Goal: Information Seeking & Learning: Learn about a topic

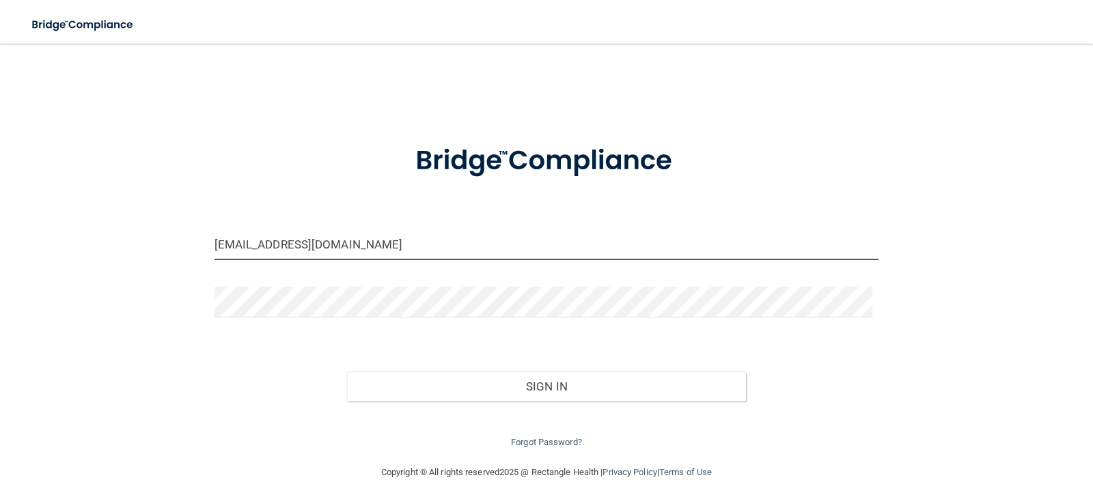
drag, startPoint x: 408, startPoint y: 257, endPoint x: 42, endPoint y: 249, distance: 365.6
click at [49, 251] on div "[EMAIL_ADDRESS][DOMAIN_NAME] Invalid email/password. You don't have permission …" at bounding box center [546, 254] width 1039 height 394
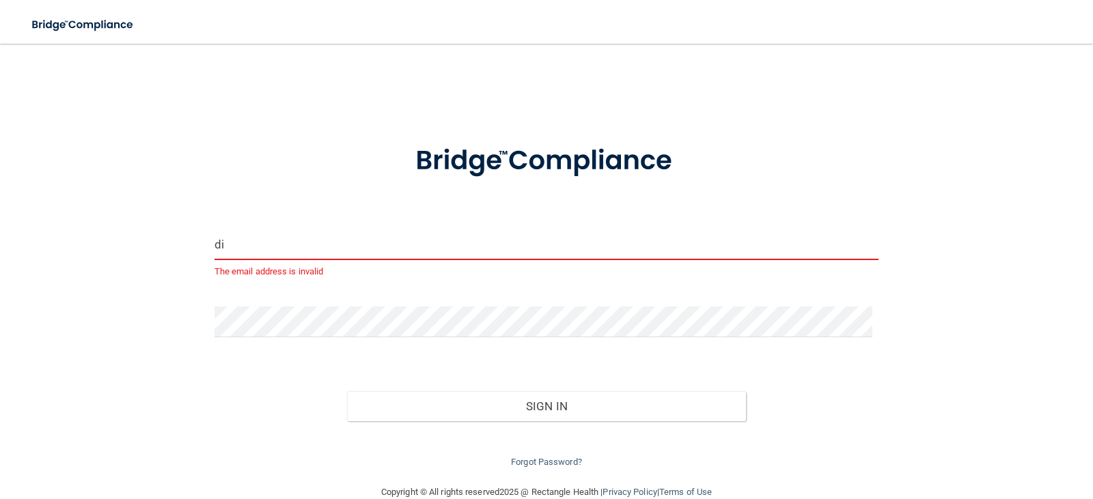
type input "d"
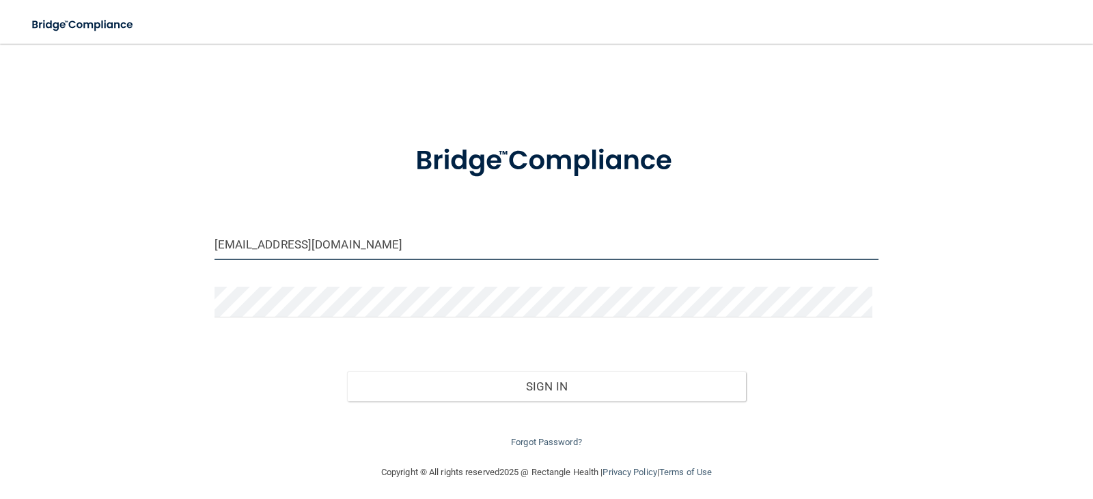
type input "[EMAIL_ADDRESS][DOMAIN_NAME]"
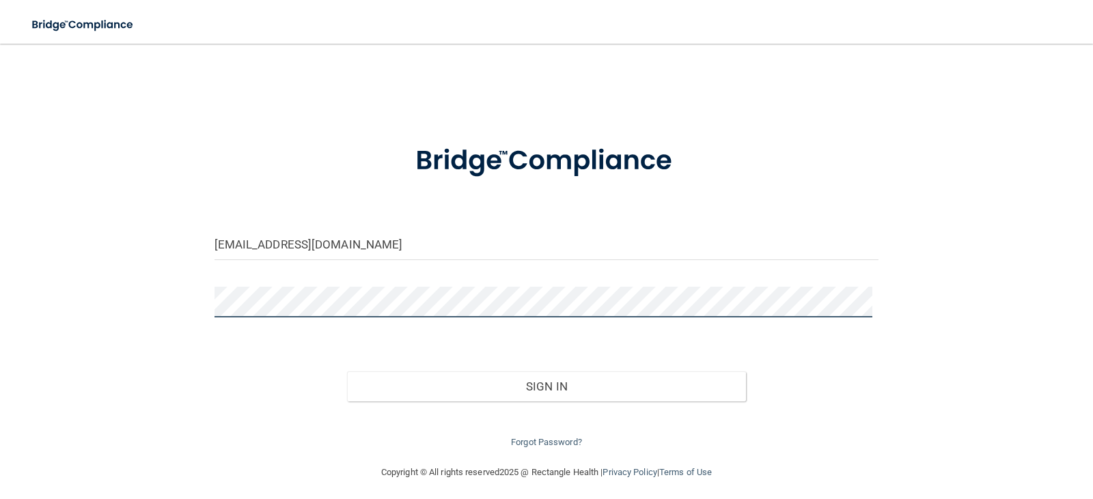
click at [157, 308] on div "[EMAIL_ADDRESS][DOMAIN_NAME] Invalid email/password. You don't have permission …" at bounding box center [546, 254] width 1039 height 394
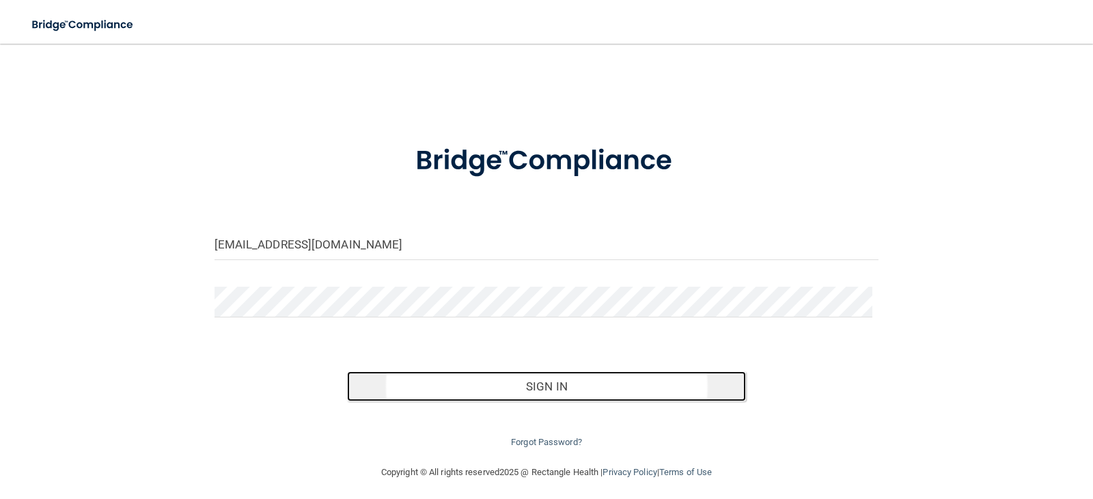
click at [452, 388] on button "Sign In" at bounding box center [546, 387] width 399 height 30
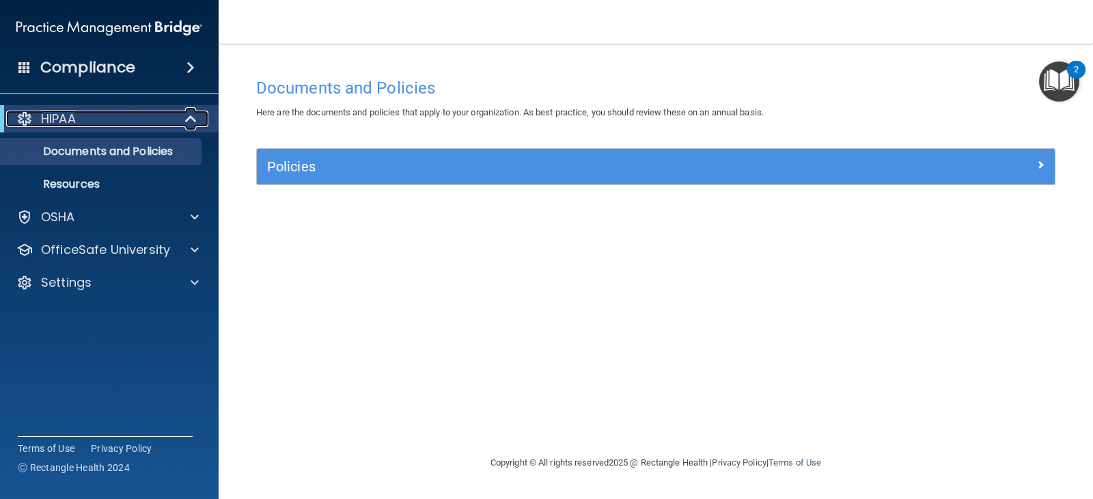
click at [105, 121] on div "HIPAA" at bounding box center [90, 119] width 169 height 16
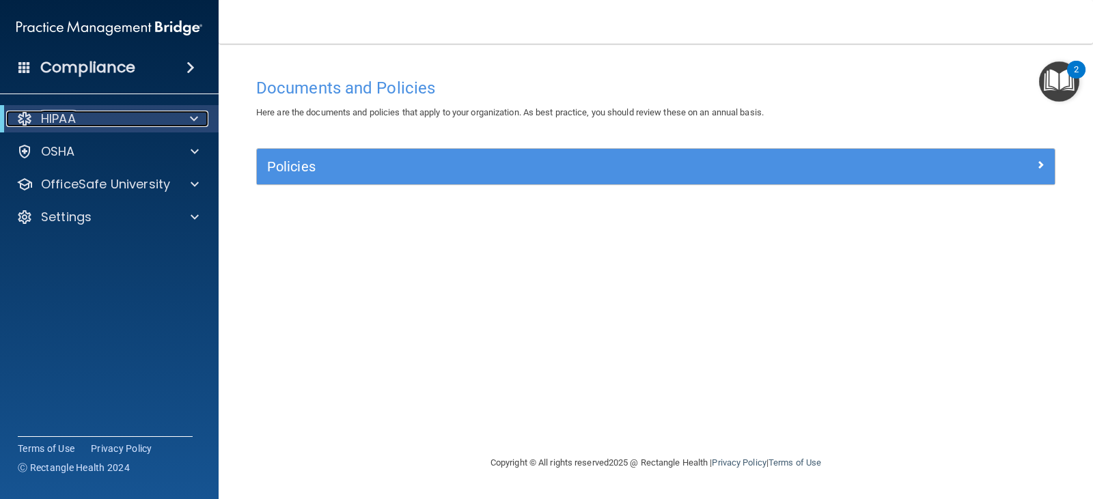
click at [113, 116] on div "HIPAA" at bounding box center [90, 119] width 169 height 16
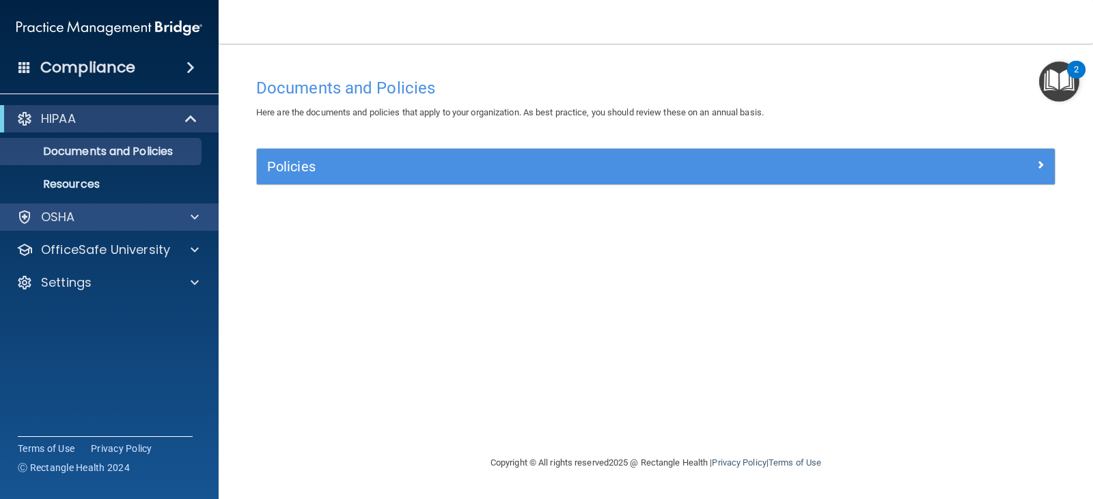
click at [100, 227] on div "OSHA" at bounding box center [109, 217] width 219 height 27
click at [148, 219] on div "OSHA" at bounding box center [90, 217] width 169 height 16
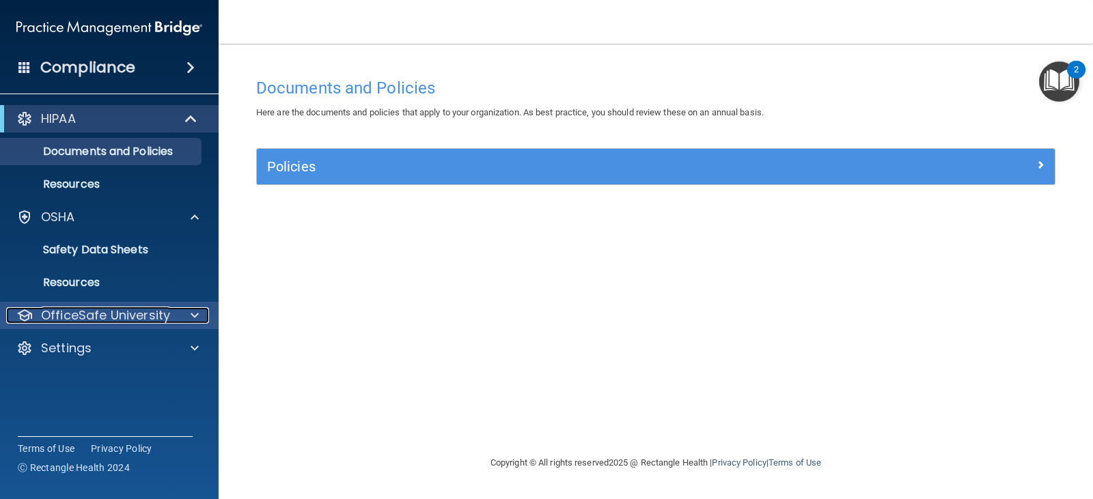
click at [126, 319] on p "OfficeSafe University" at bounding box center [105, 315] width 129 height 16
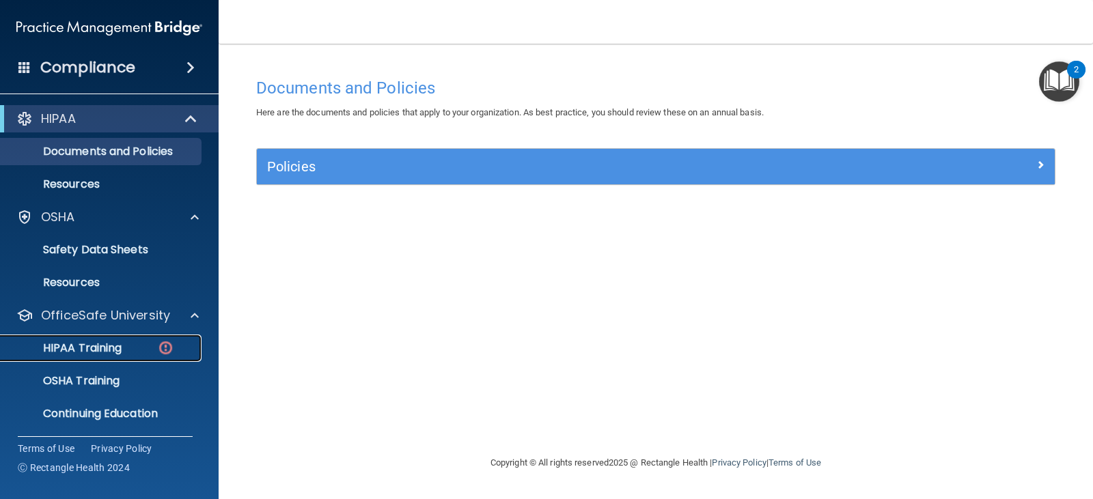
click at [138, 340] on link "HIPAA Training" at bounding box center [93, 348] width 215 height 27
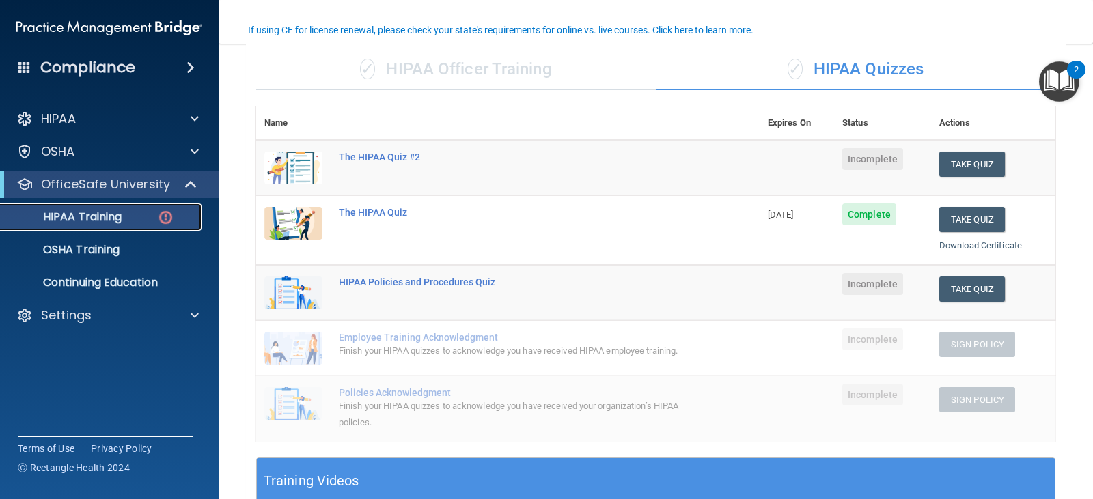
scroll to position [137, 0]
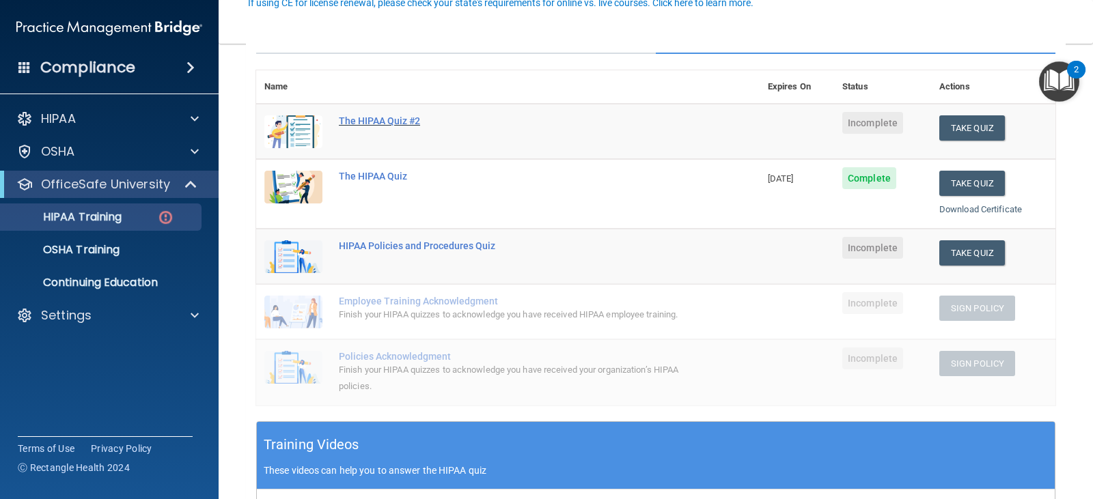
click at [361, 118] on div "The HIPAA Quiz #2" at bounding box center [515, 120] width 353 height 11
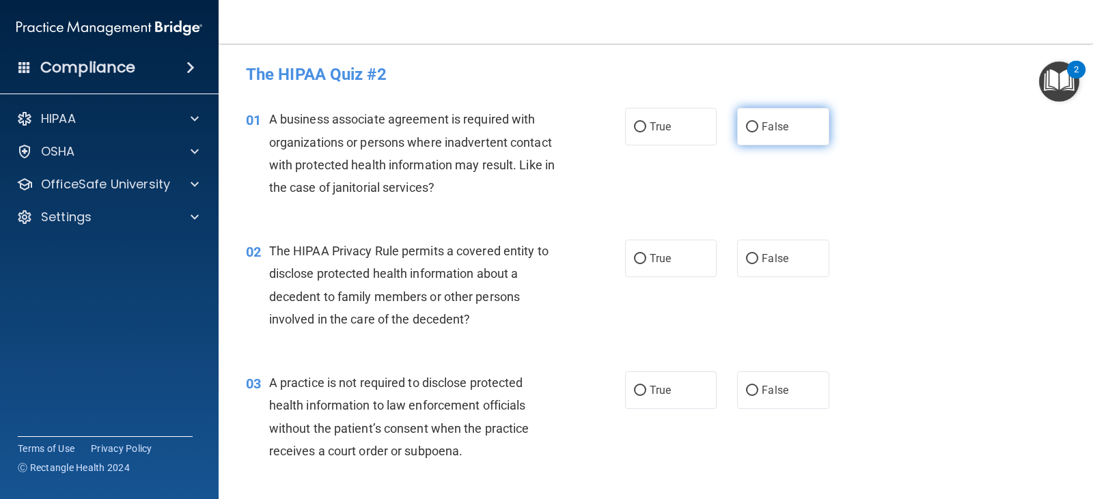
click at [746, 127] on input "False" at bounding box center [752, 127] width 12 height 10
radio input "true"
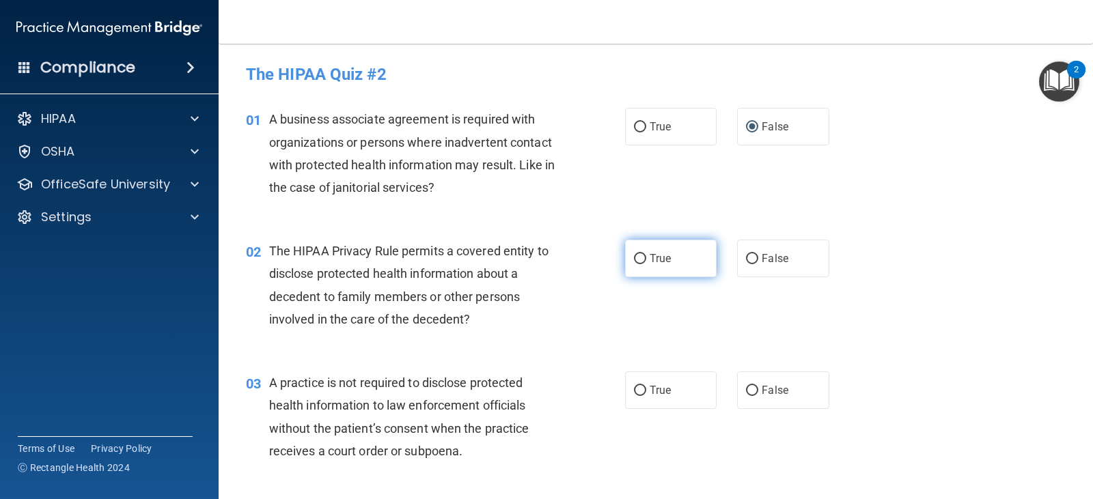
click at [634, 259] on input "True" at bounding box center [640, 259] width 12 height 10
radio input "true"
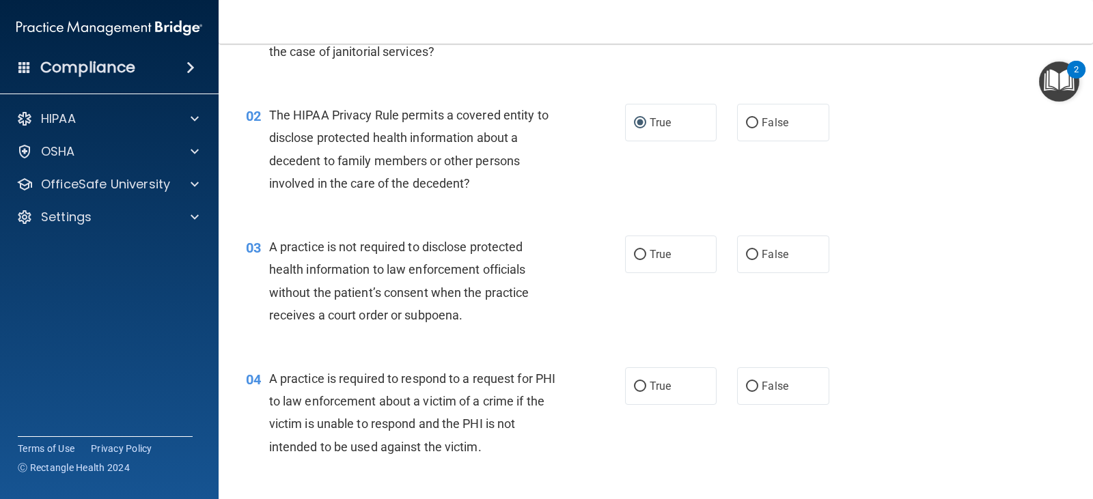
scroll to position [137, 0]
click at [746, 253] on input "False" at bounding box center [752, 254] width 12 height 10
radio input "true"
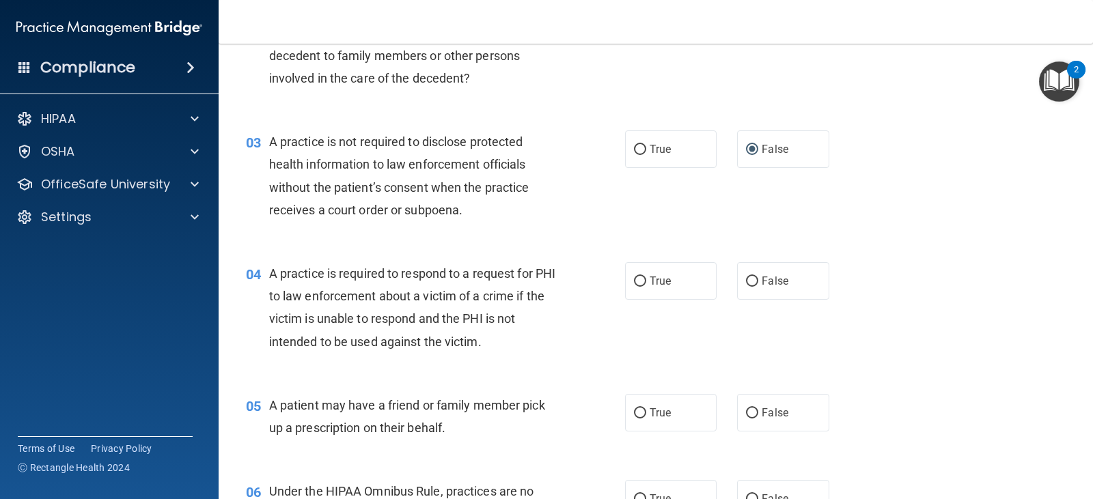
scroll to position [273, 0]
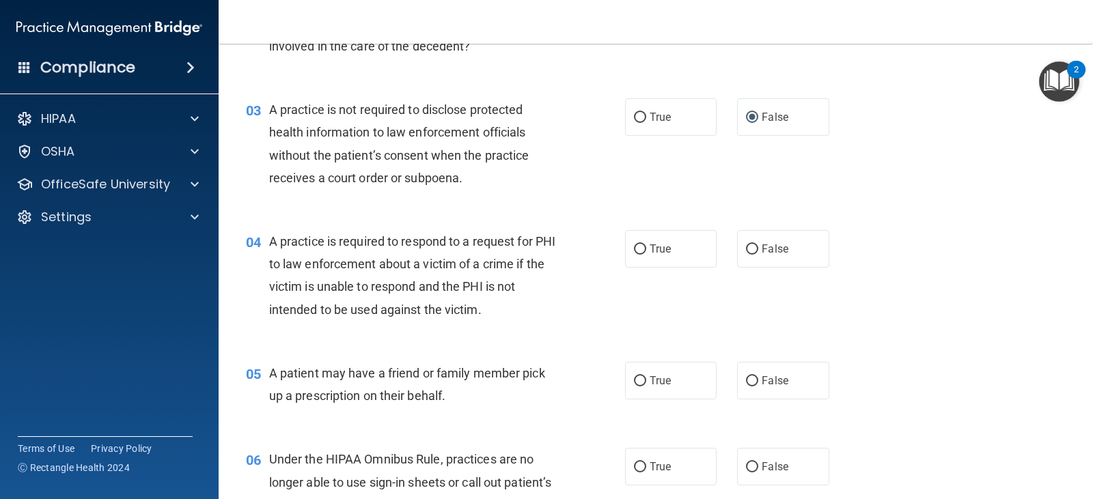
drag, startPoint x: 635, startPoint y: 253, endPoint x: 637, endPoint y: 271, distance: 17.9
click at [635, 253] on input "True" at bounding box center [640, 250] width 12 height 10
radio input "true"
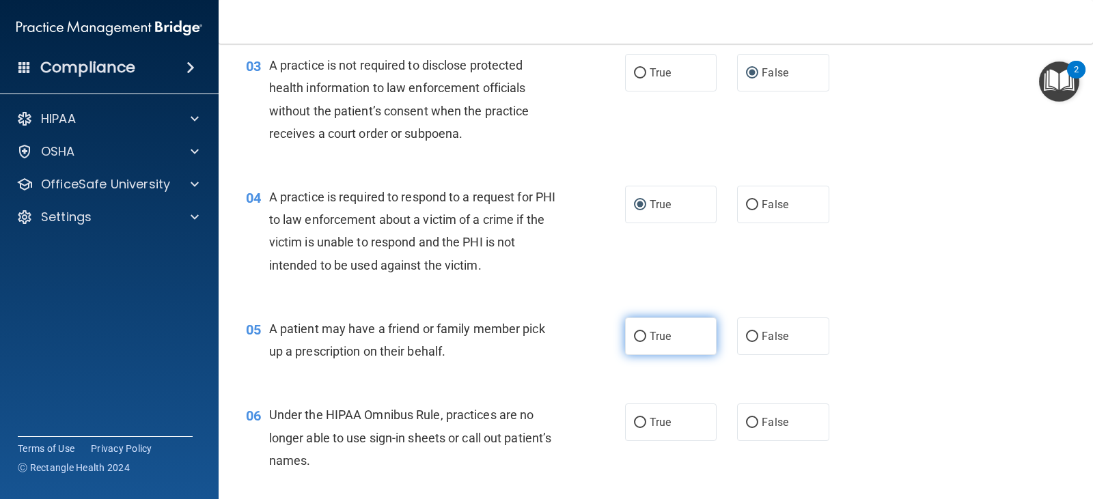
scroll to position [342, 0]
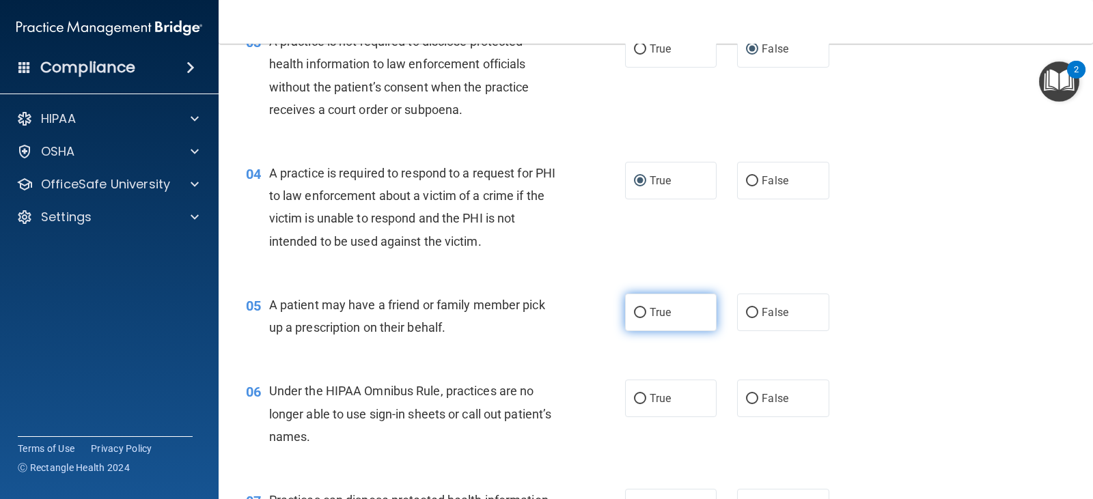
click at [637, 312] on input "True" at bounding box center [640, 313] width 12 height 10
radio input "true"
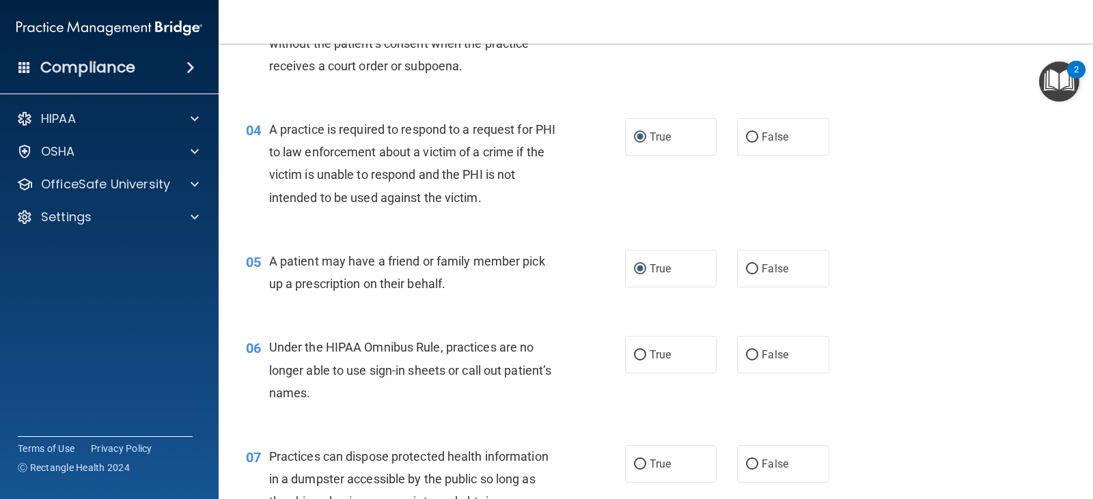
scroll to position [410, 0]
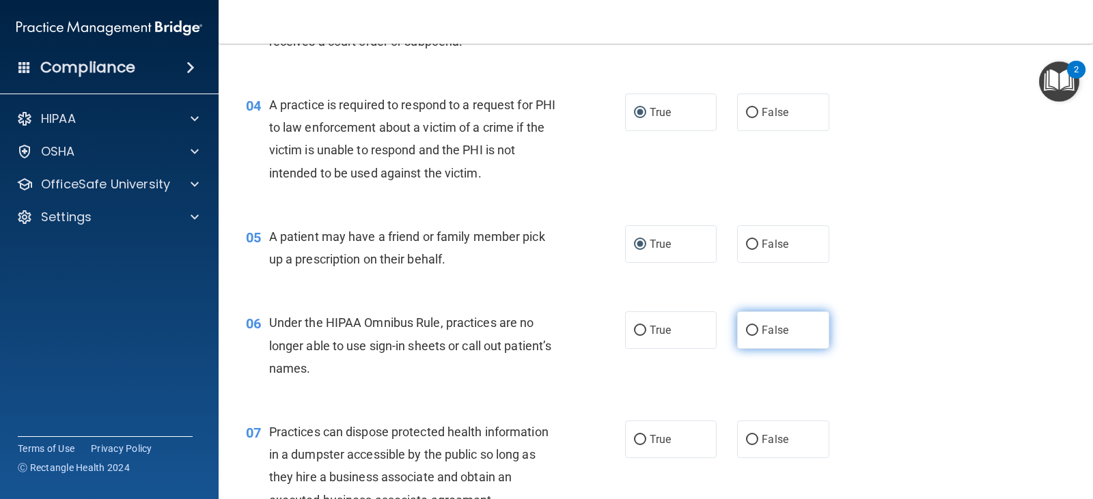
click at [749, 332] on input "False" at bounding box center [752, 331] width 12 height 10
radio input "true"
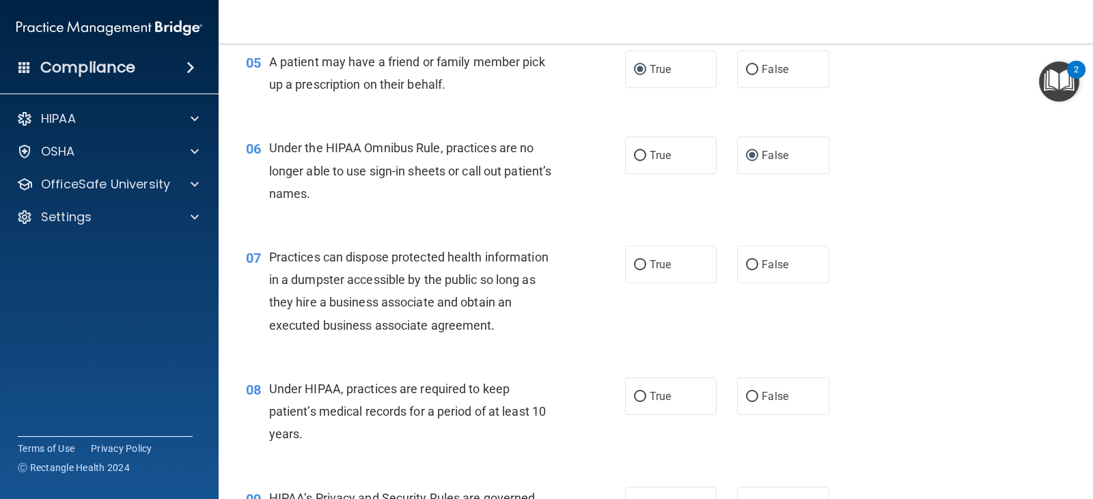
scroll to position [683, 0]
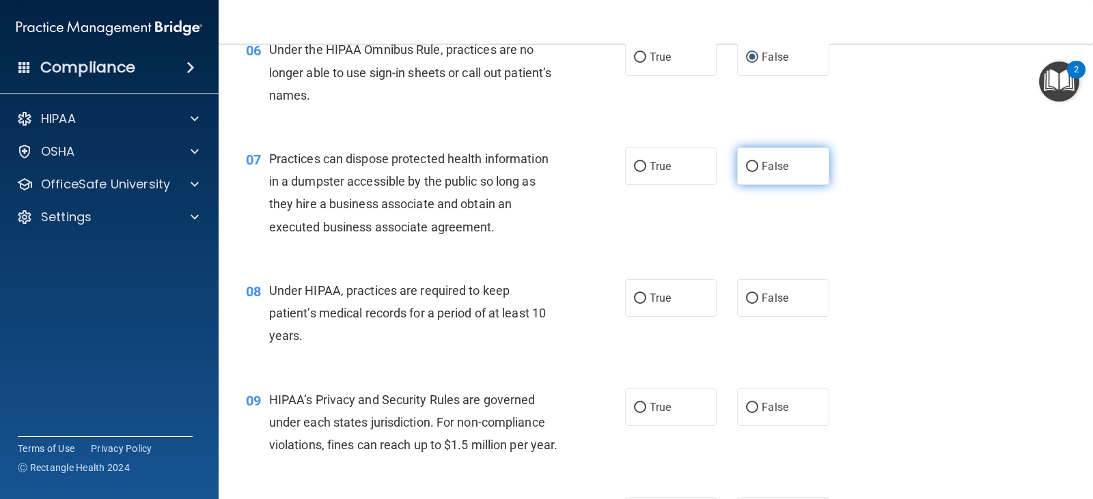
click at [748, 170] on input "False" at bounding box center [752, 167] width 12 height 10
radio input "true"
click at [747, 297] on input "False" at bounding box center [752, 299] width 12 height 10
radio input "true"
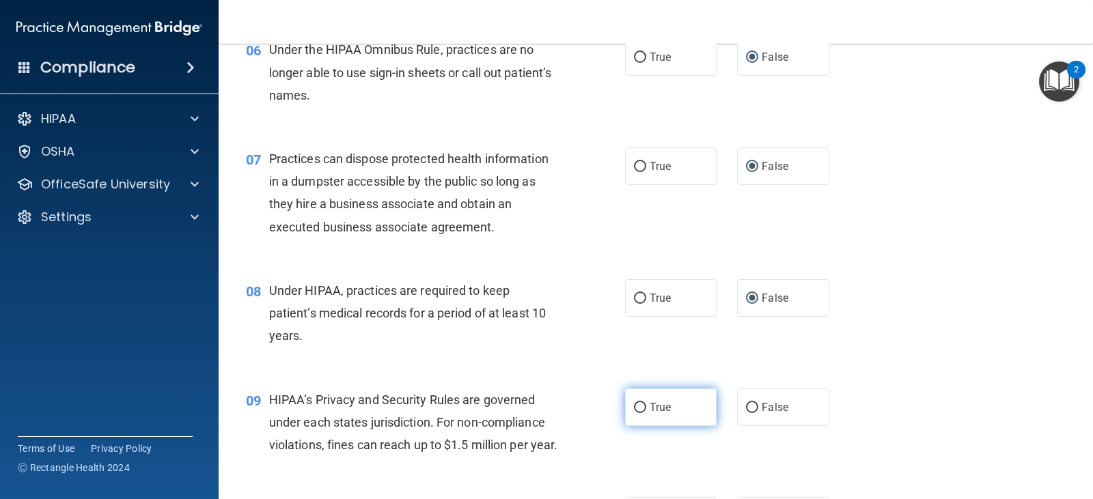
click at [634, 410] on input "True" at bounding box center [640, 408] width 12 height 10
radio input "true"
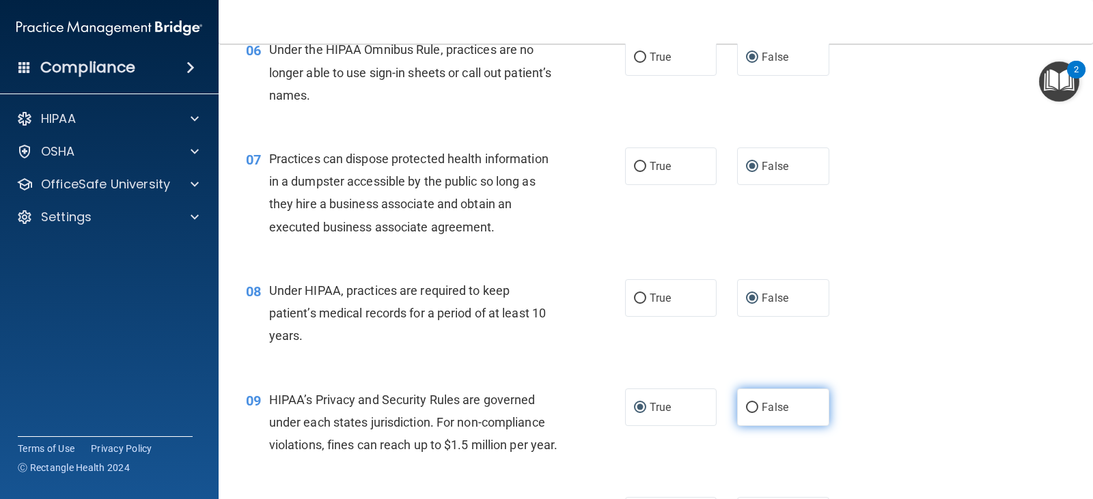
click at [747, 409] on input "False" at bounding box center [752, 408] width 12 height 10
radio input "true"
radio input "false"
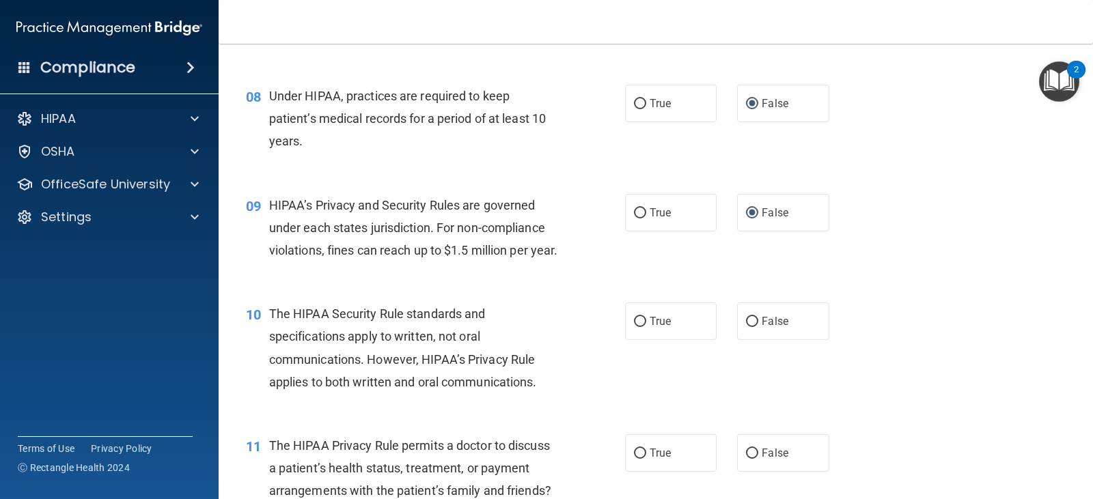
scroll to position [888, 0]
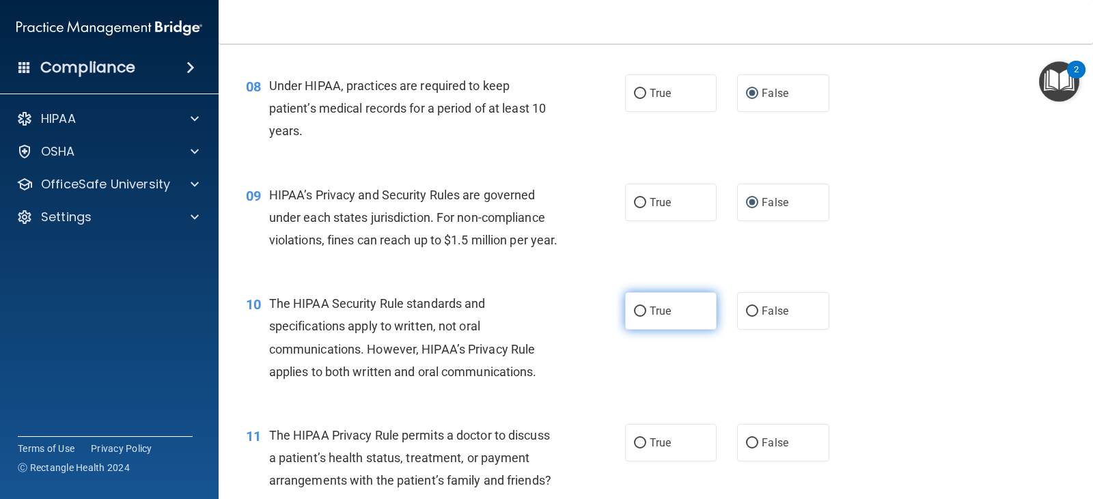
click at [635, 317] on input "True" at bounding box center [640, 312] width 12 height 10
radio input "true"
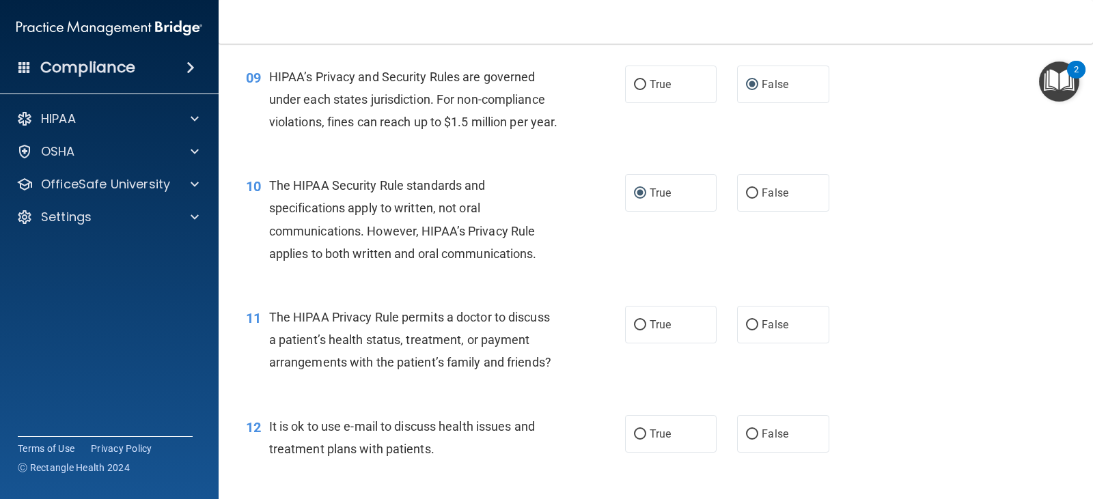
scroll to position [1025, 0]
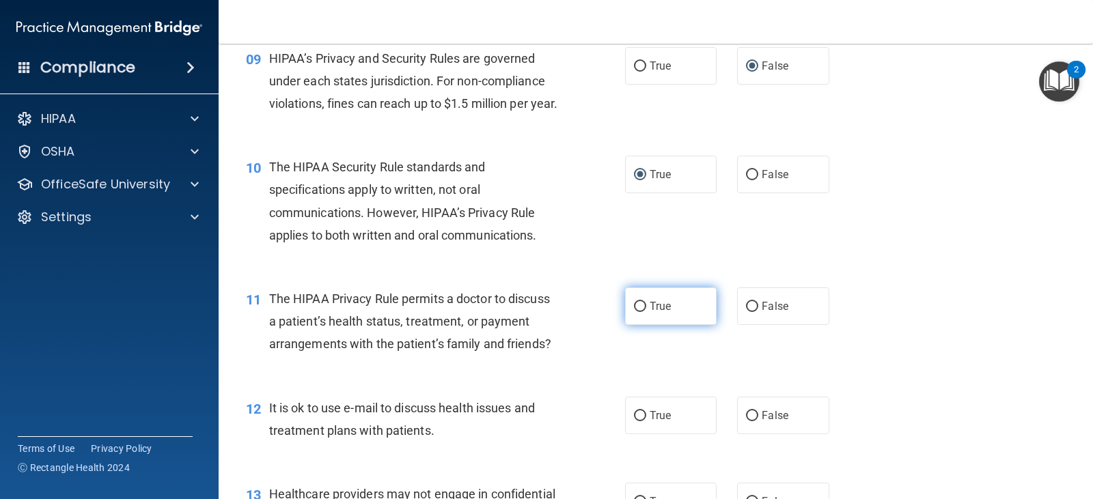
click at [640, 312] on input "True" at bounding box center [640, 307] width 12 height 10
radio input "true"
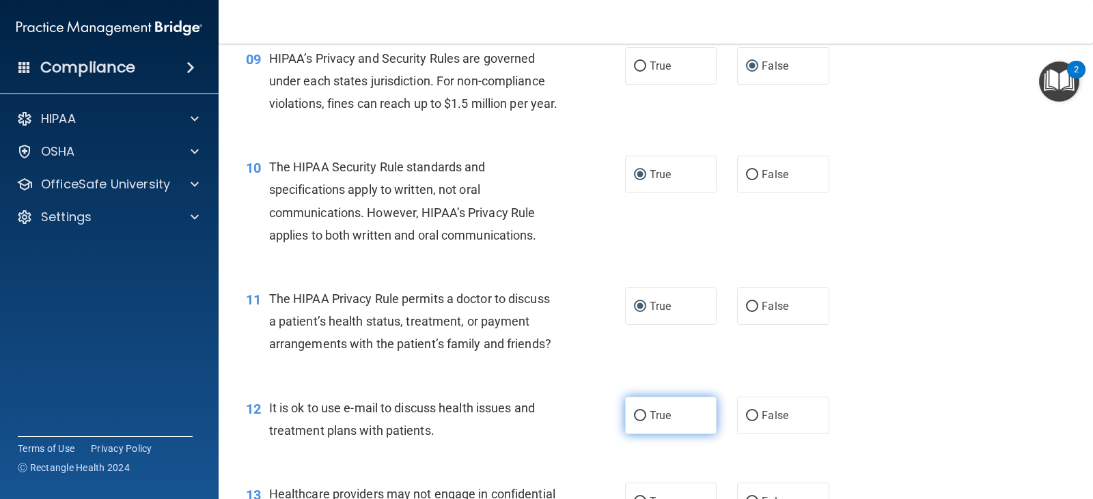
click at [635, 422] on input "True" at bounding box center [640, 416] width 12 height 10
radio input "true"
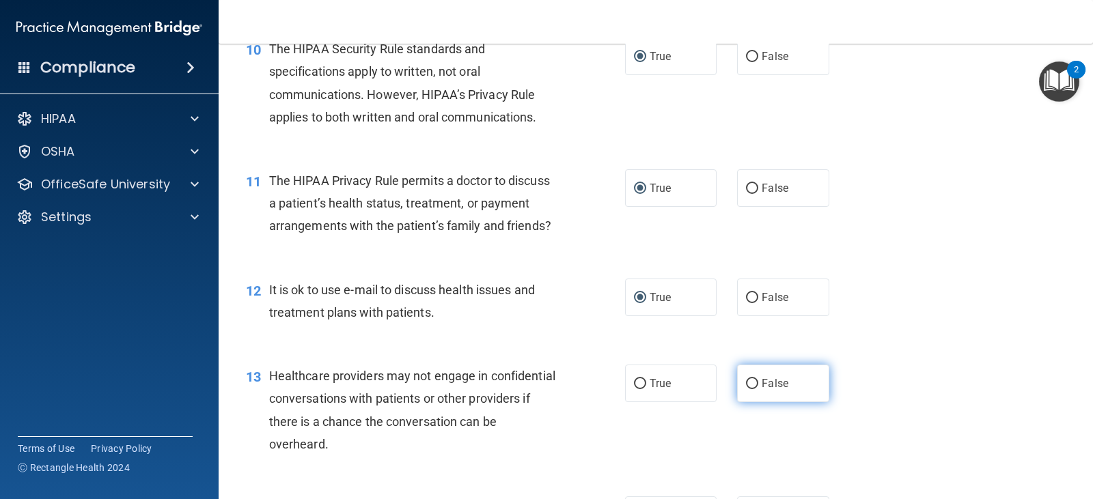
scroll to position [1162, 0]
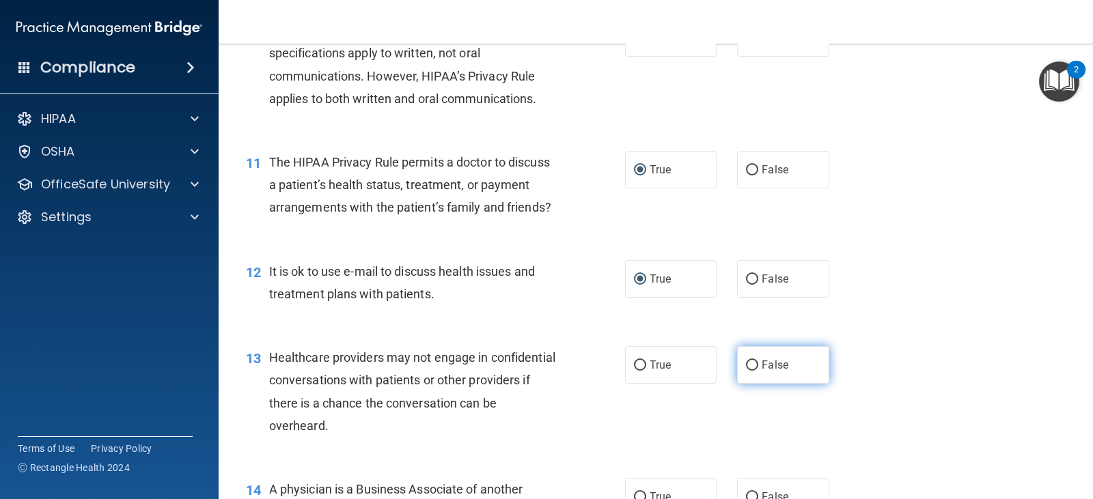
click at [749, 371] on input "False" at bounding box center [752, 366] width 12 height 10
radio input "true"
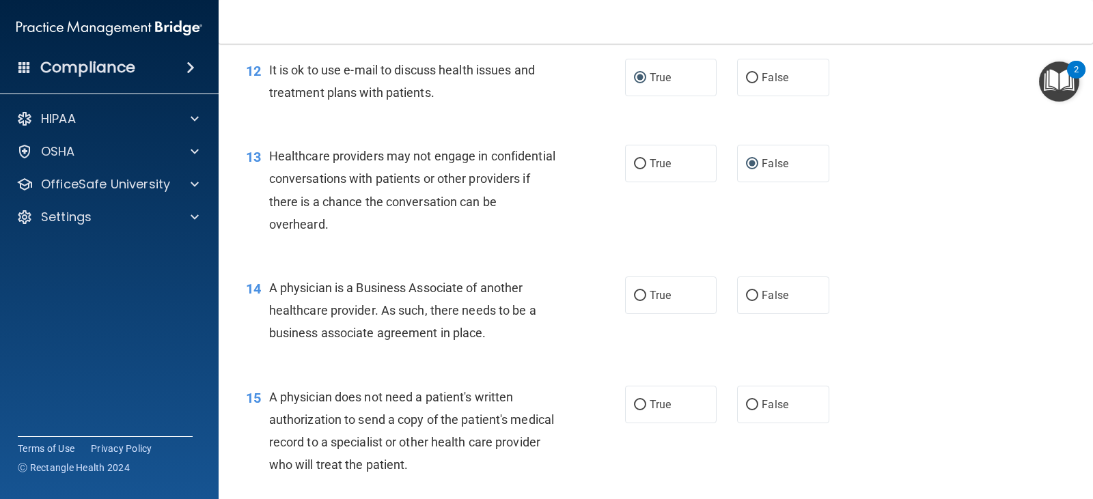
scroll to position [1367, 0]
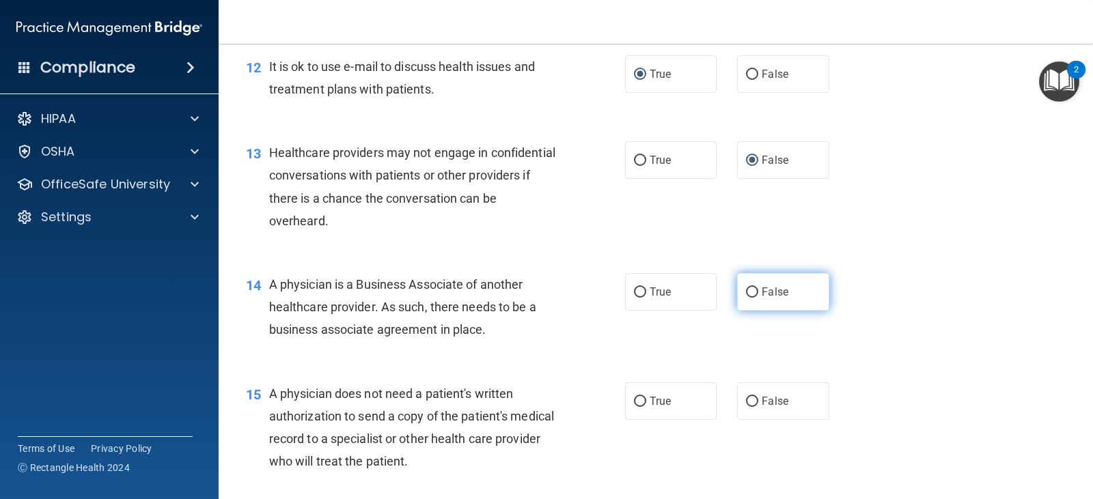
click at [746, 298] on input "False" at bounding box center [752, 293] width 12 height 10
radio input "true"
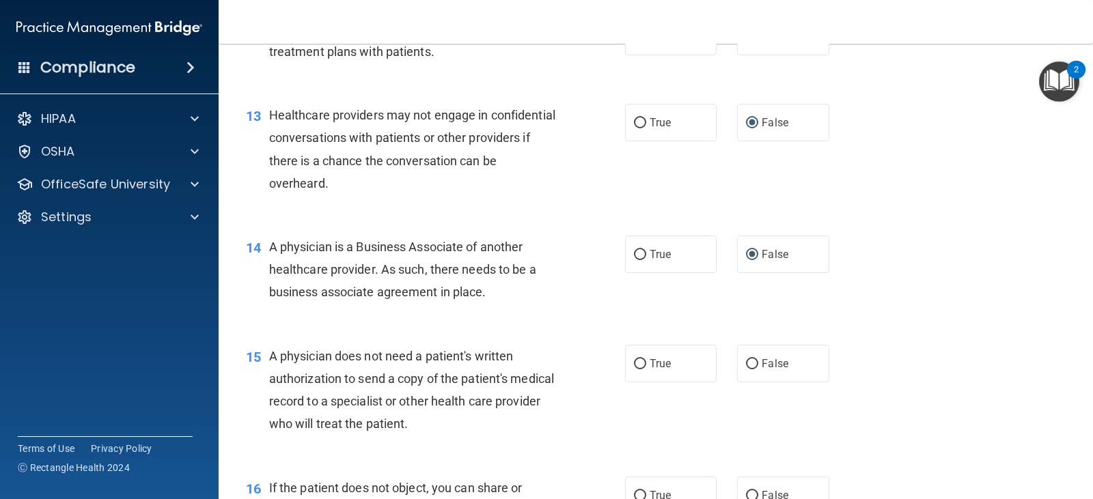
scroll to position [1503, 0]
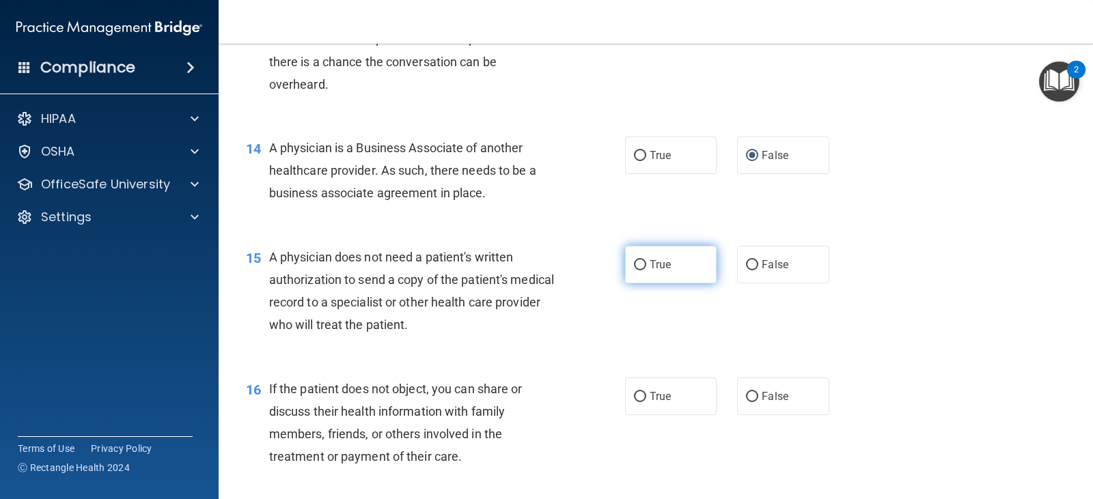
click at [634, 271] on input "True" at bounding box center [640, 265] width 12 height 10
radio input "true"
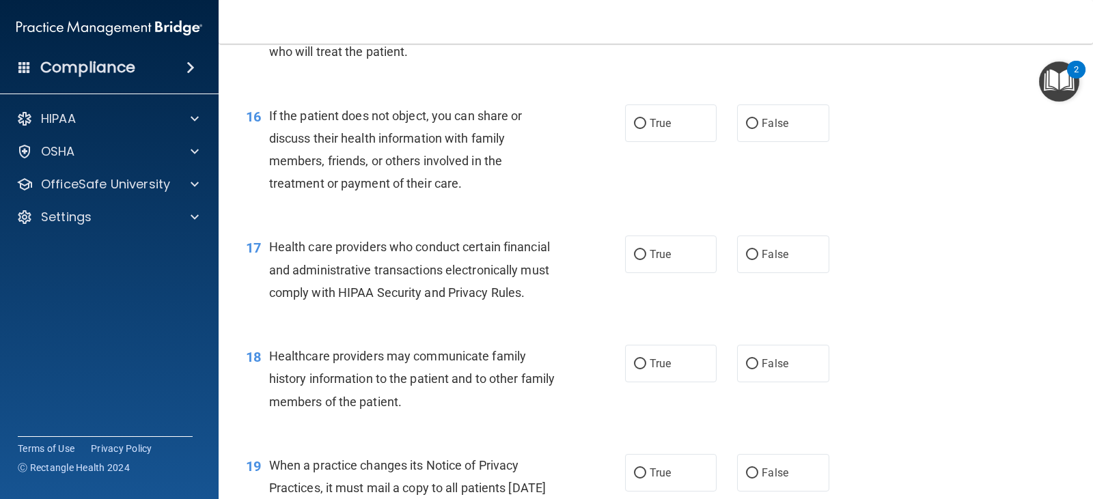
scroll to position [1708, 0]
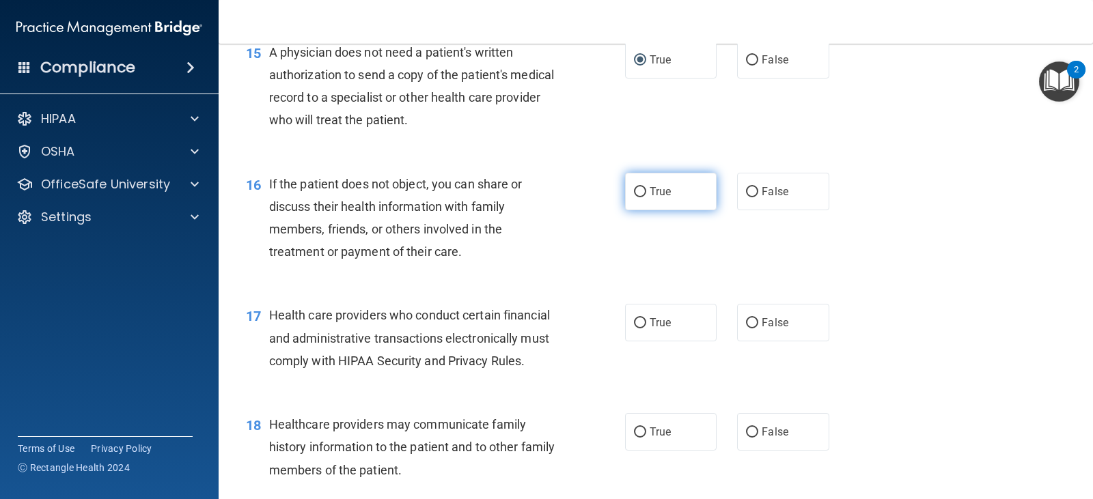
click at [636, 197] on input "True" at bounding box center [640, 192] width 12 height 10
radio input "true"
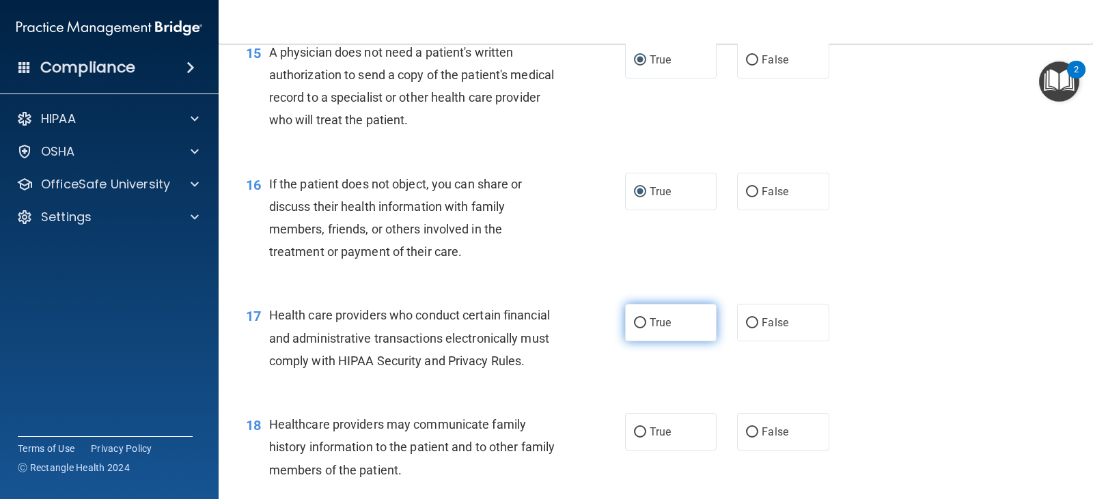
click at [636, 329] on input "True" at bounding box center [640, 323] width 12 height 10
radio input "true"
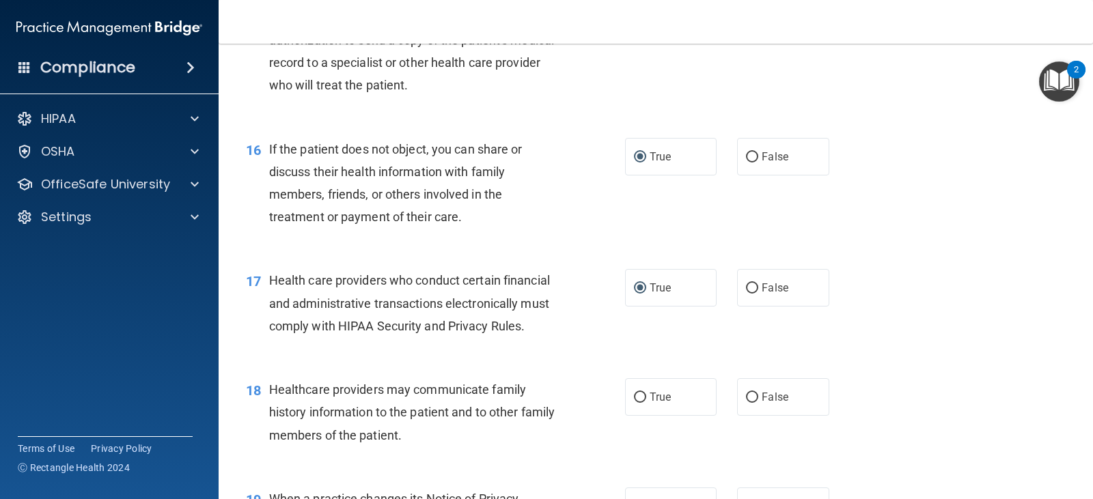
scroll to position [1776, 0]
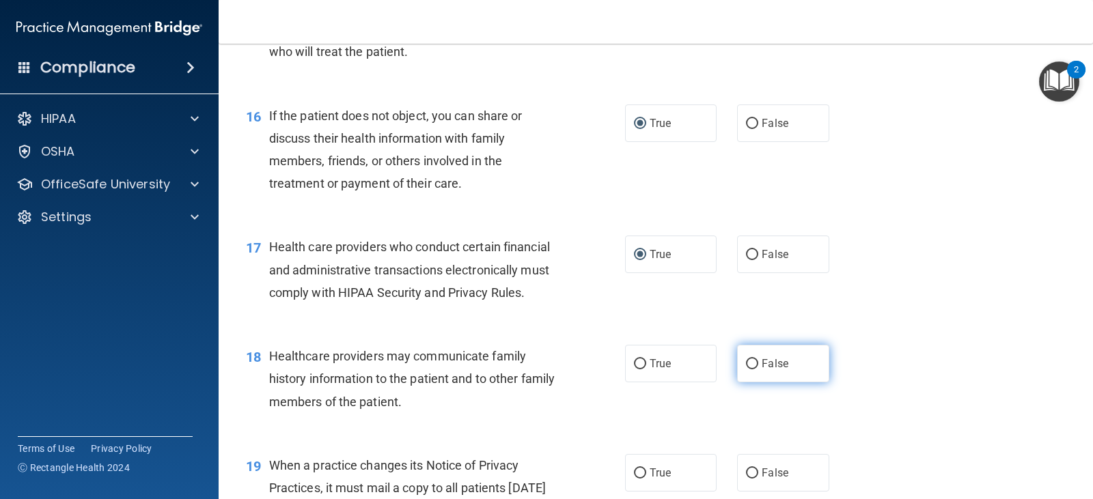
click at [746, 370] on input "False" at bounding box center [752, 364] width 12 height 10
radio input "true"
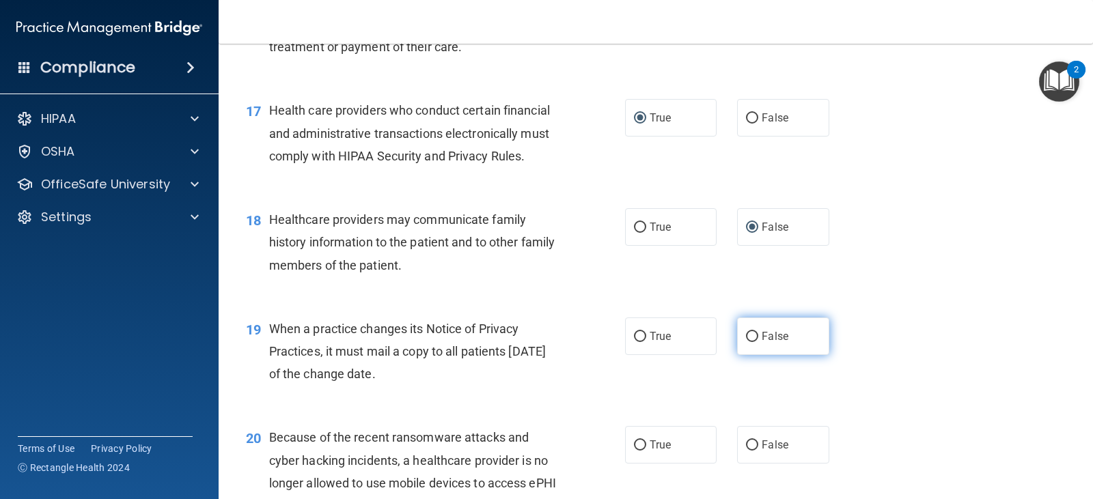
click at [746, 342] on input "False" at bounding box center [752, 337] width 12 height 10
radio input "true"
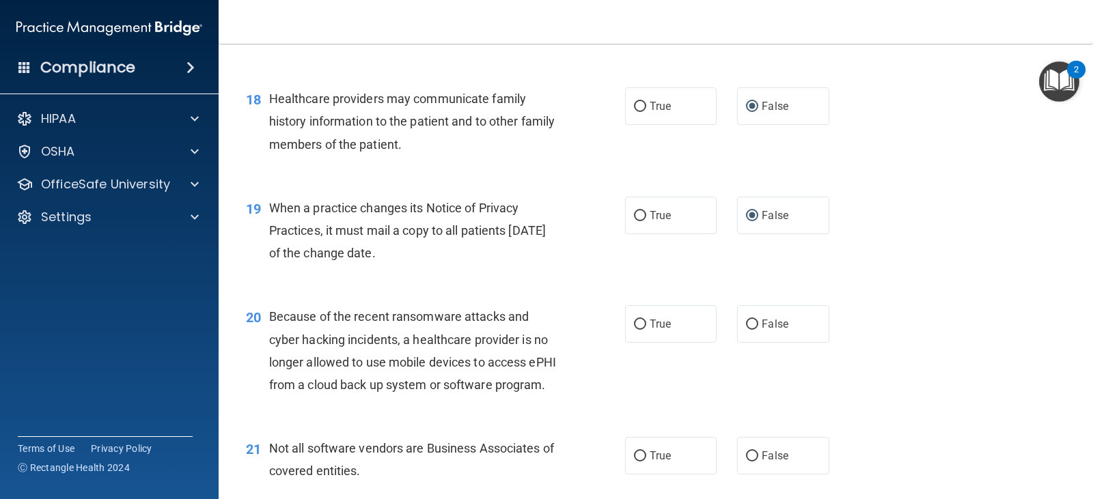
scroll to position [2118, 0]
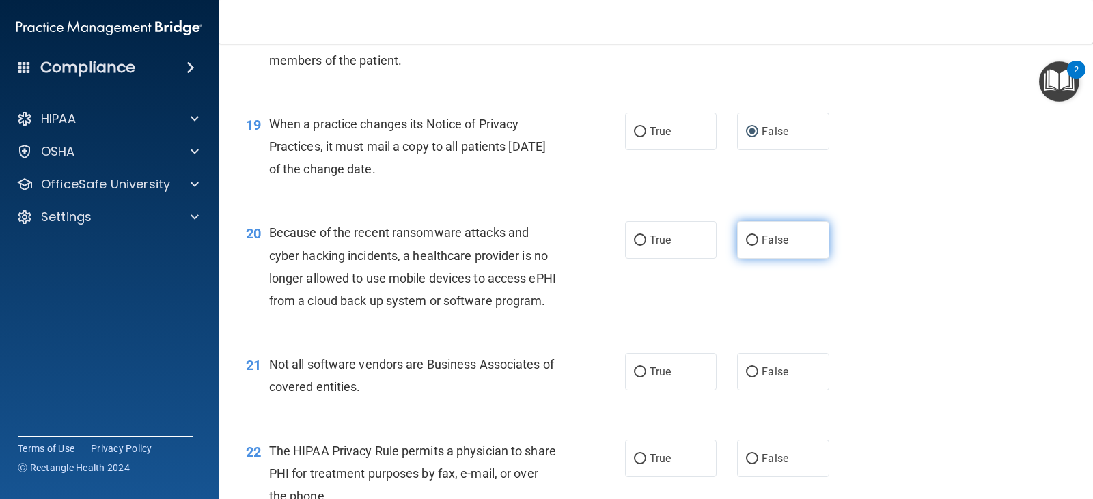
click at [746, 246] on input "False" at bounding box center [752, 241] width 12 height 10
radio input "true"
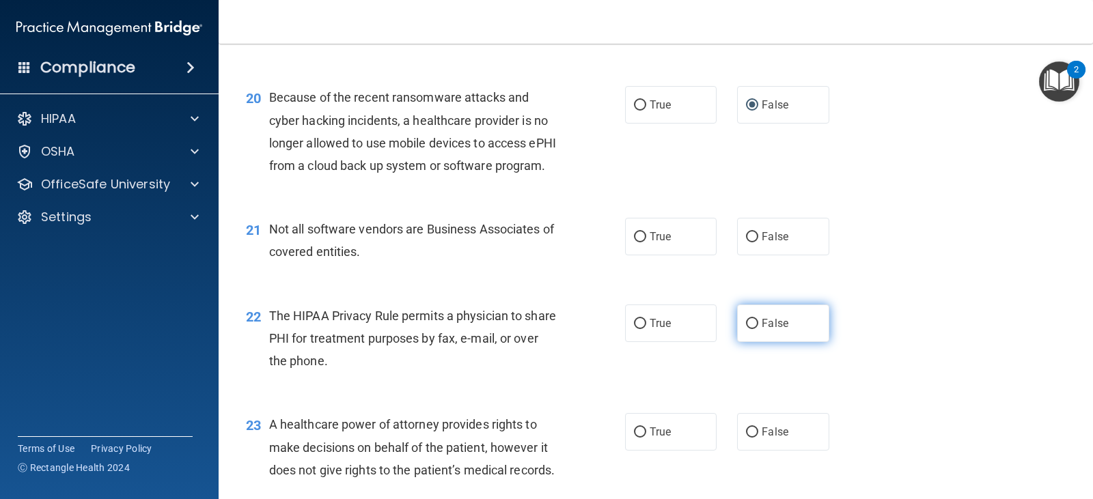
scroll to position [2255, 0]
click at [634, 241] on input "True" at bounding box center [640, 236] width 12 height 10
radio input "true"
click at [635, 328] on input "True" at bounding box center [640, 323] width 12 height 10
radio input "true"
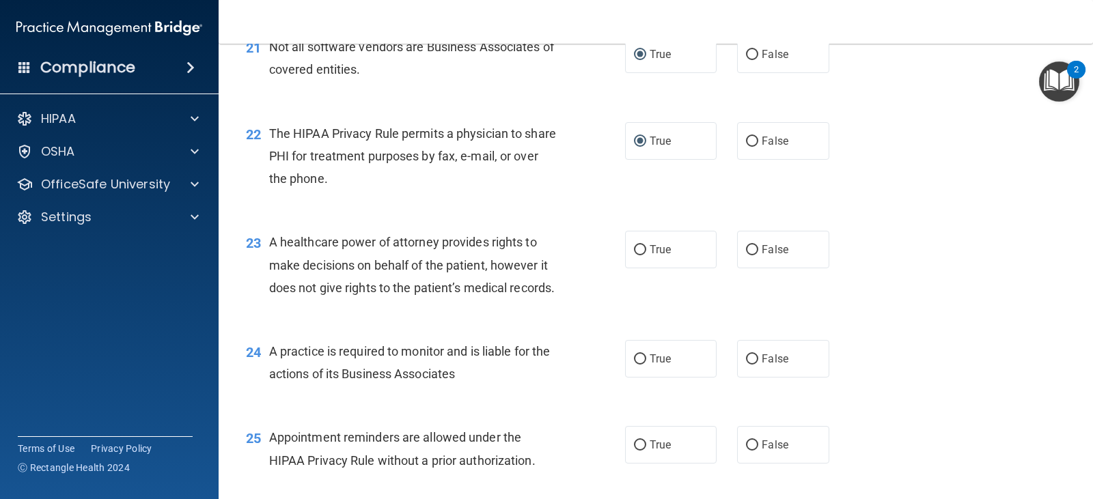
scroll to position [2460, 0]
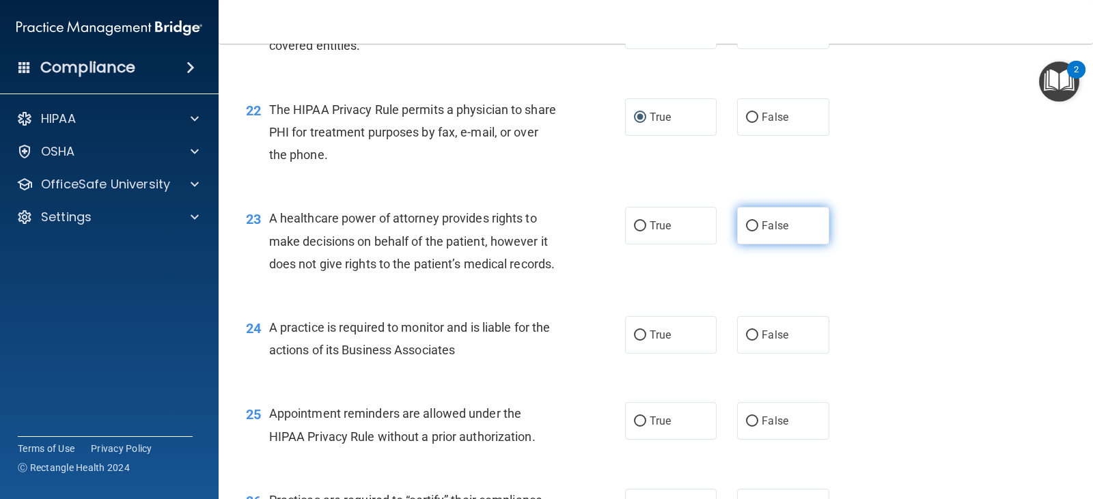
click at [746, 232] on input "False" at bounding box center [752, 226] width 12 height 10
radio input "true"
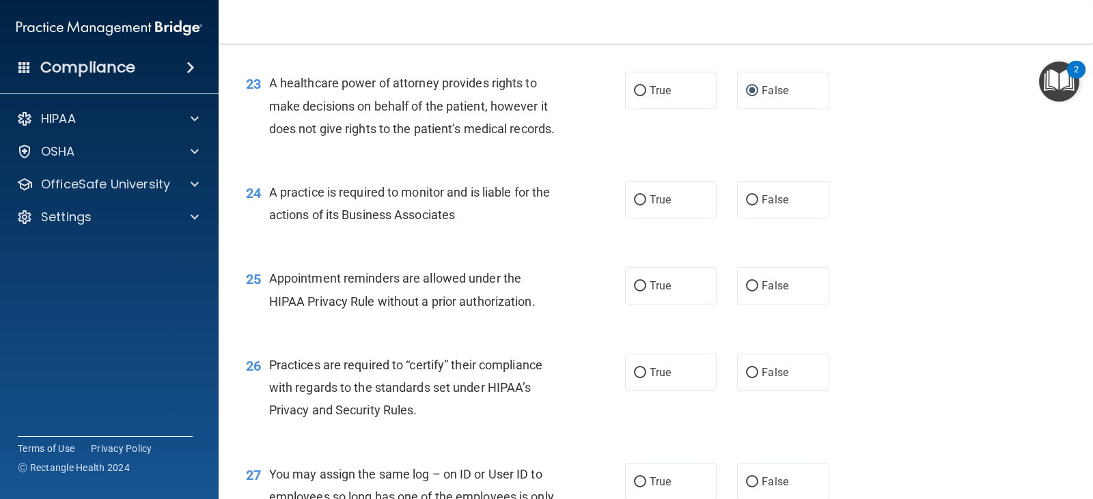
scroll to position [2596, 0]
drag, startPoint x: 750, startPoint y: 268, endPoint x: 744, endPoint y: 275, distance: 8.8
click at [749, 204] on input "False" at bounding box center [752, 199] width 12 height 10
radio input "true"
drag, startPoint x: 639, startPoint y: 354, endPoint x: 644, endPoint y: 367, distance: 14.1
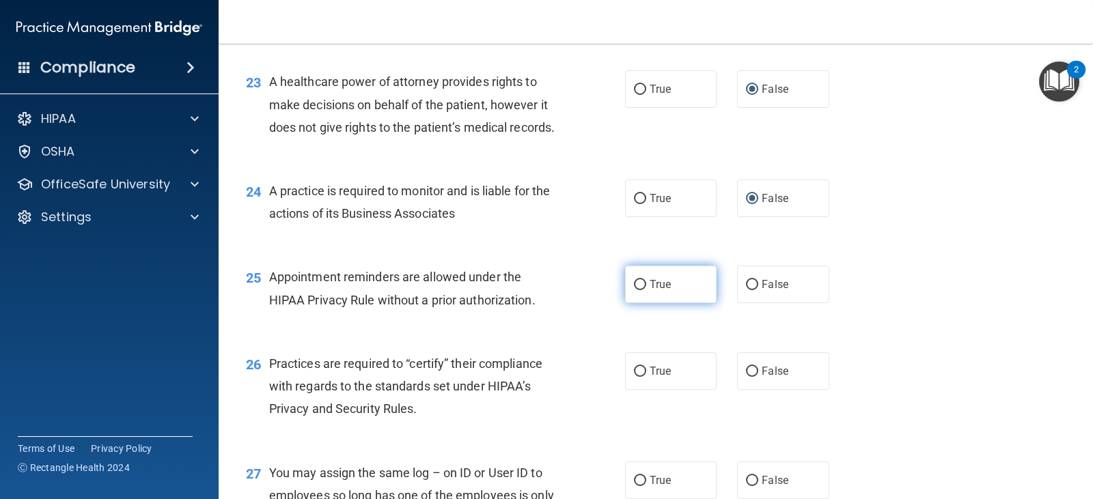
click at [638, 290] on input "True" at bounding box center [640, 285] width 12 height 10
radio input "true"
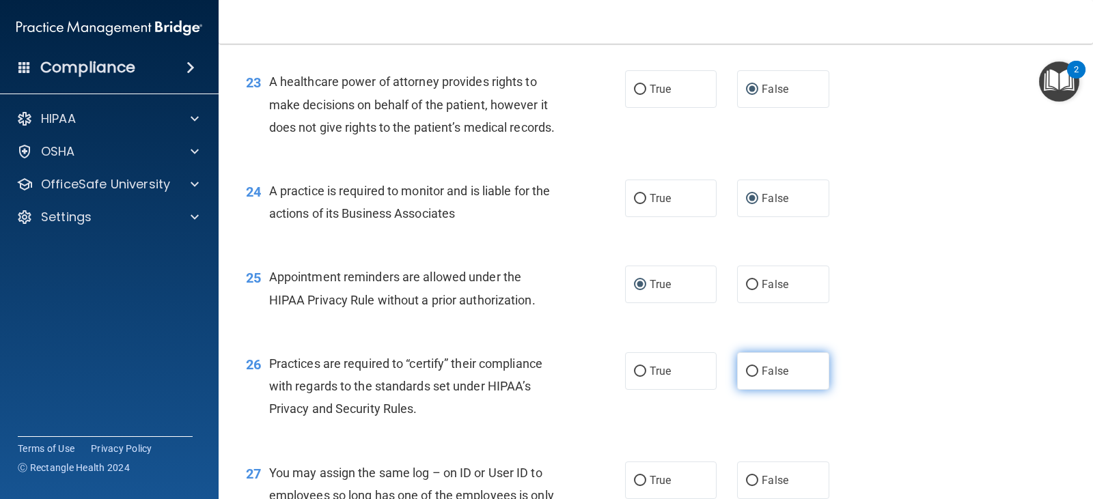
click at [746, 377] on input "False" at bounding box center [752, 372] width 12 height 10
radio input "true"
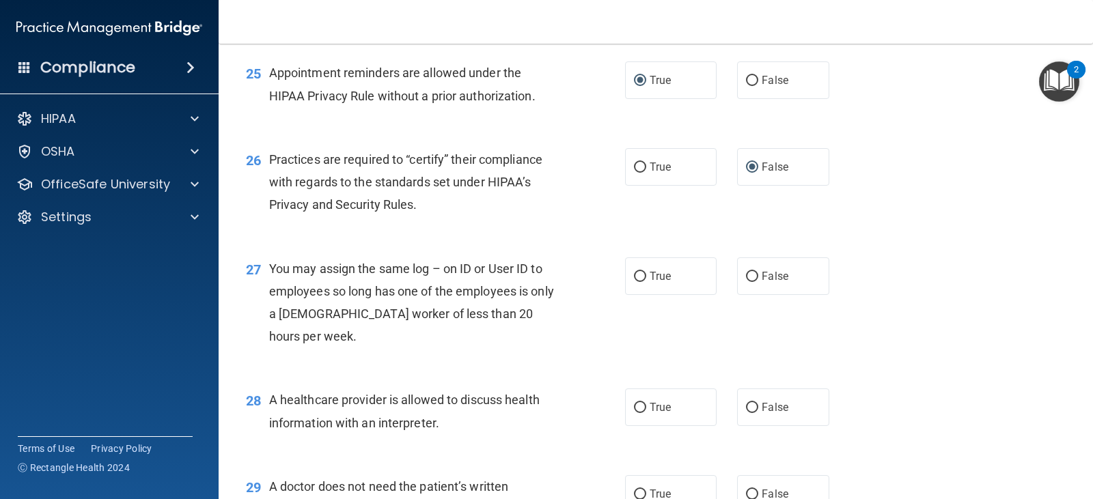
scroll to position [2801, 0]
click at [748, 282] on input "False" at bounding box center [752, 276] width 12 height 10
radio input "true"
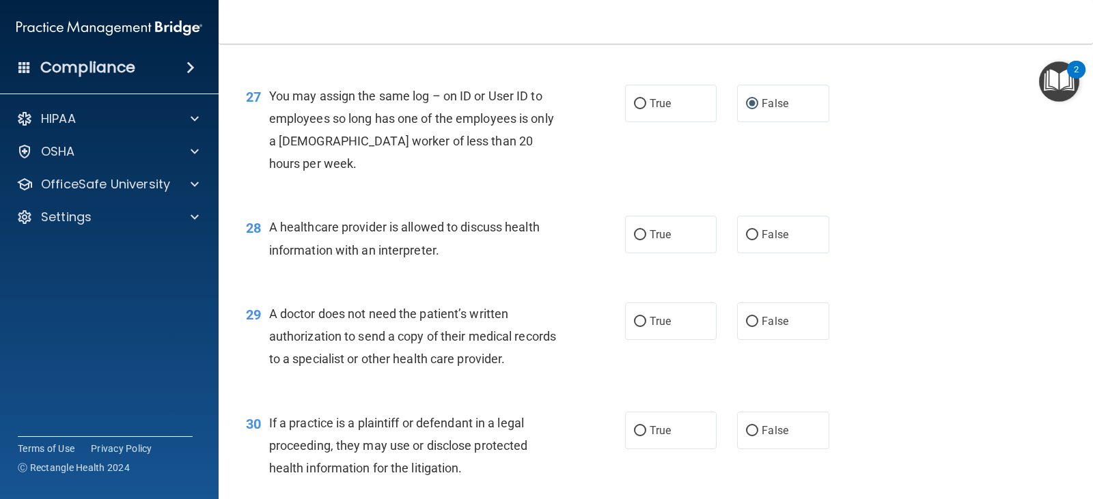
scroll to position [2998, 0]
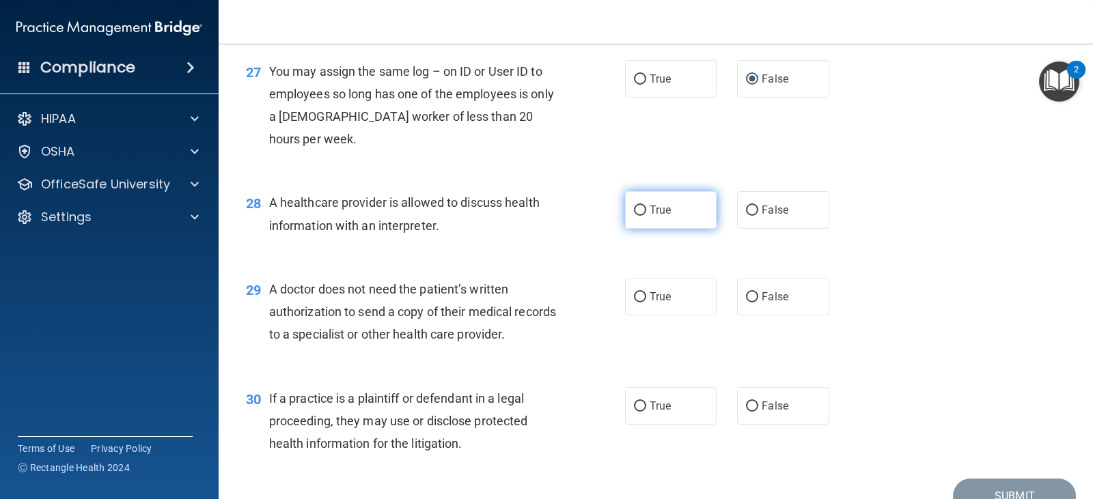
click at [639, 216] on input "True" at bounding box center [640, 211] width 12 height 10
radio input "true"
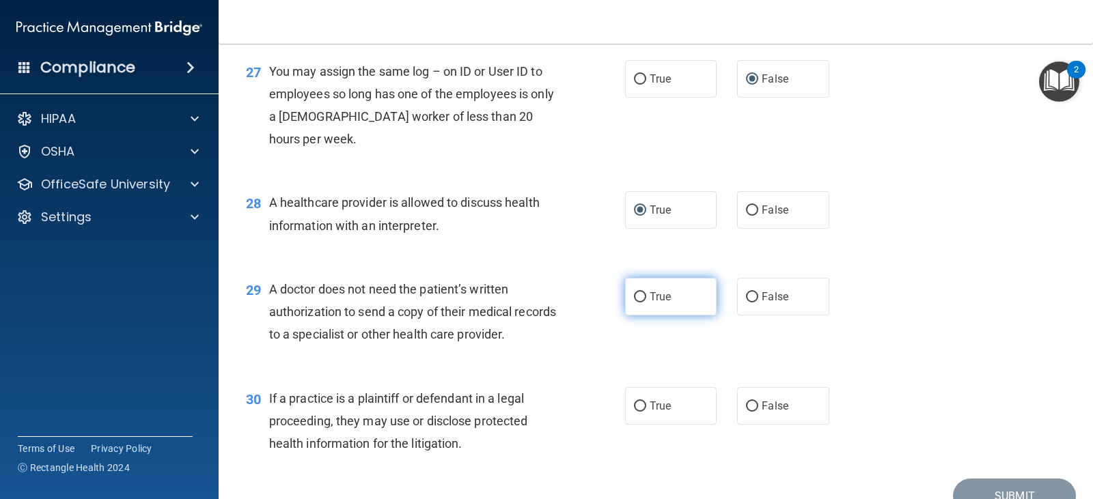
click at [635, 303] on input "True" at bounding box center [640, 297] width 12 height 10
radio input "true"
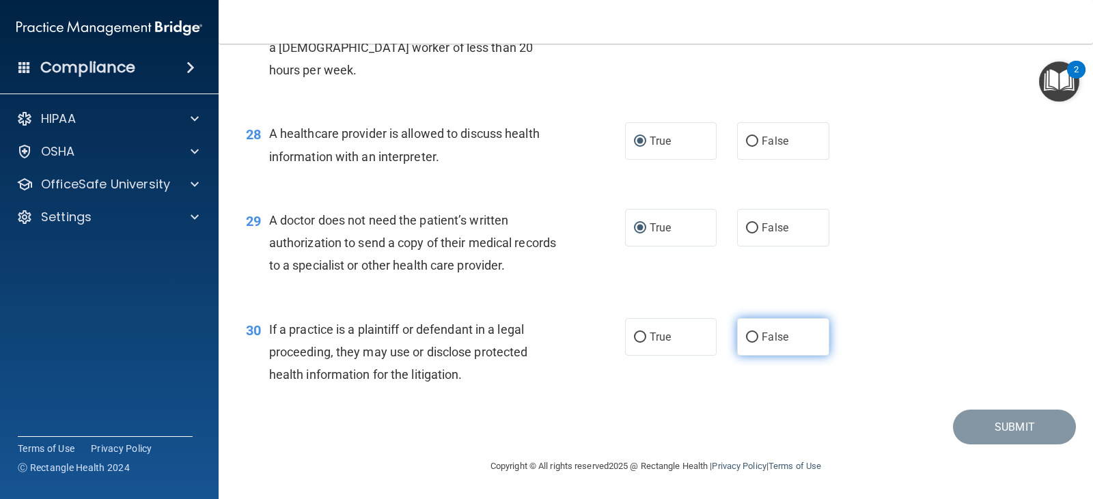
scroll to position [3135, 0]
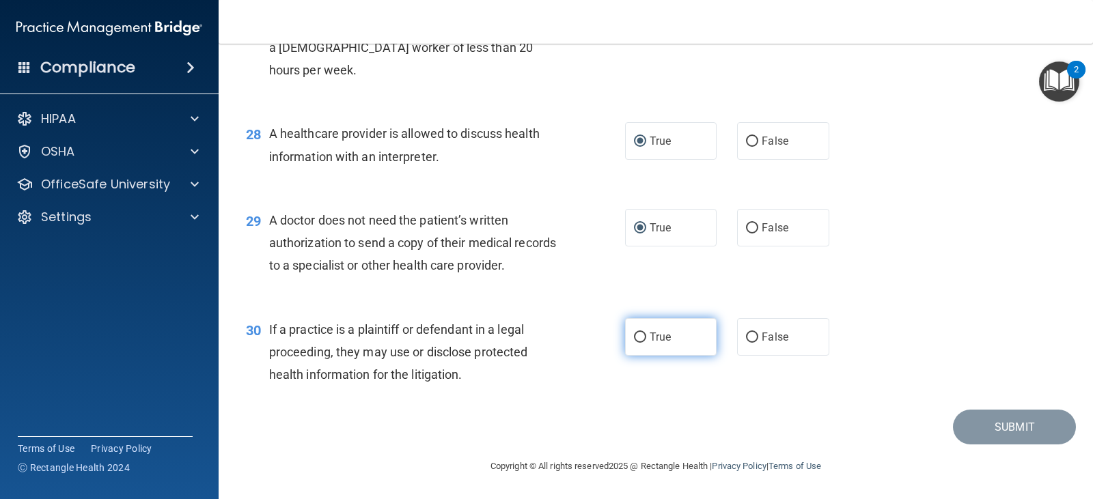
click at [634, 338] on input "True" at bounding box center [640, 338] width 12 height 10
radio input "true"
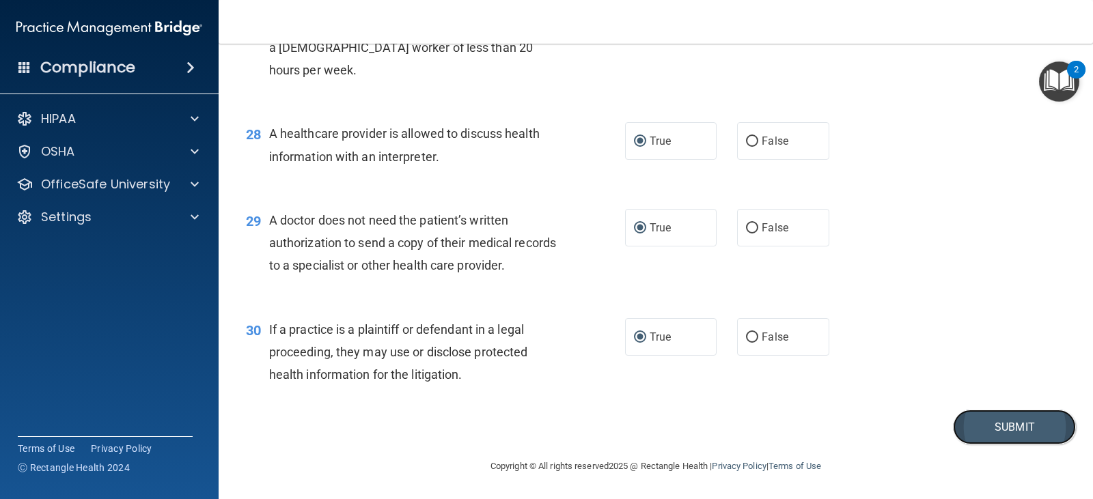
click at [986, 428] on button "Submit" at bounding box center [1014, 427] width 123 height 35
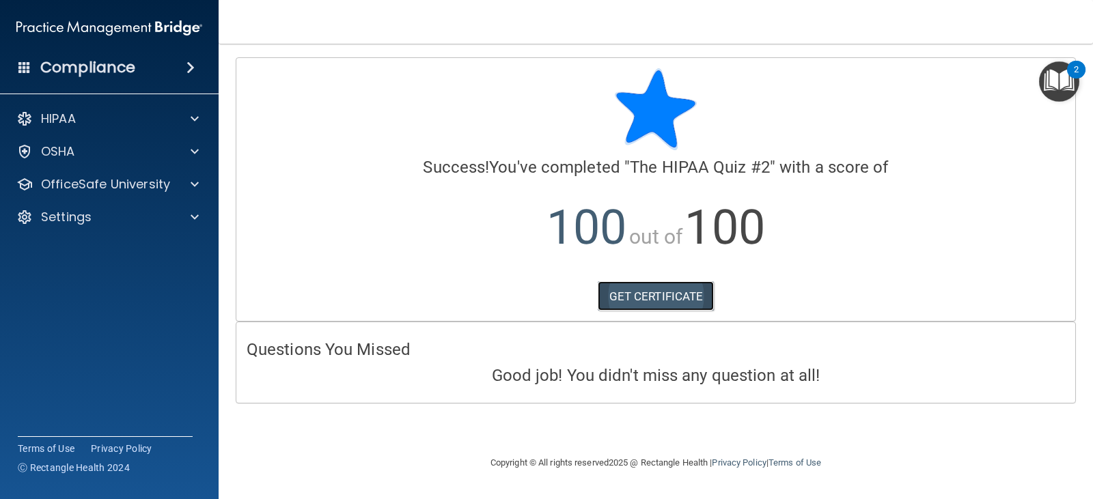
click at [686, 291] on link "GET CERTIFICATE" at bounding box center [656, 297] width 117 height 30
click at [95, 153] on div "OSHA" at bounding box center [90, 151] width 169 height 16
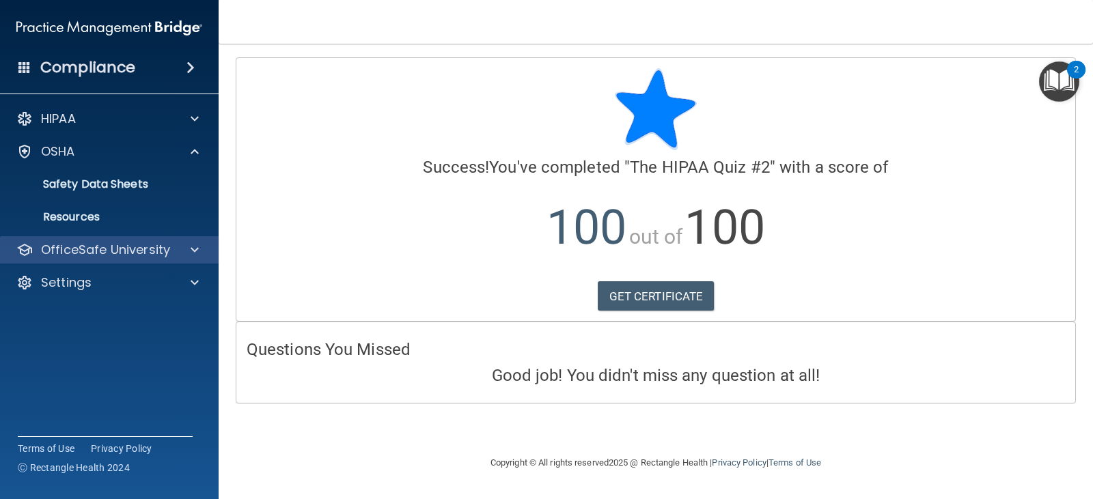
click at [139, 260] on div "OfficeSafe University" at bounding box center [109, 249] width 219 height 27
click at [184, 247] on div at bounding box center [193, 250] width 34 height 16
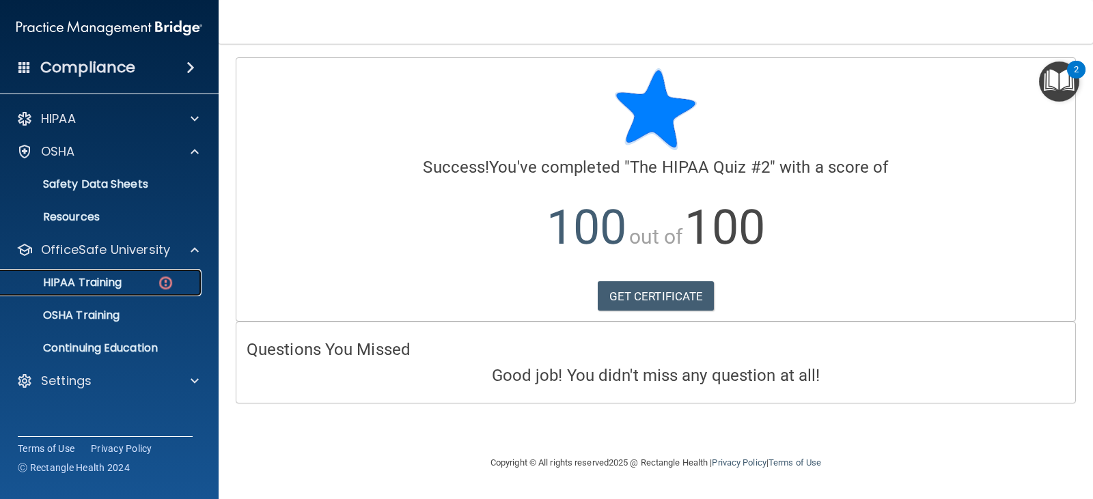
click at [159, 279] on img at bounding box center [165, 283] width 17 height 17
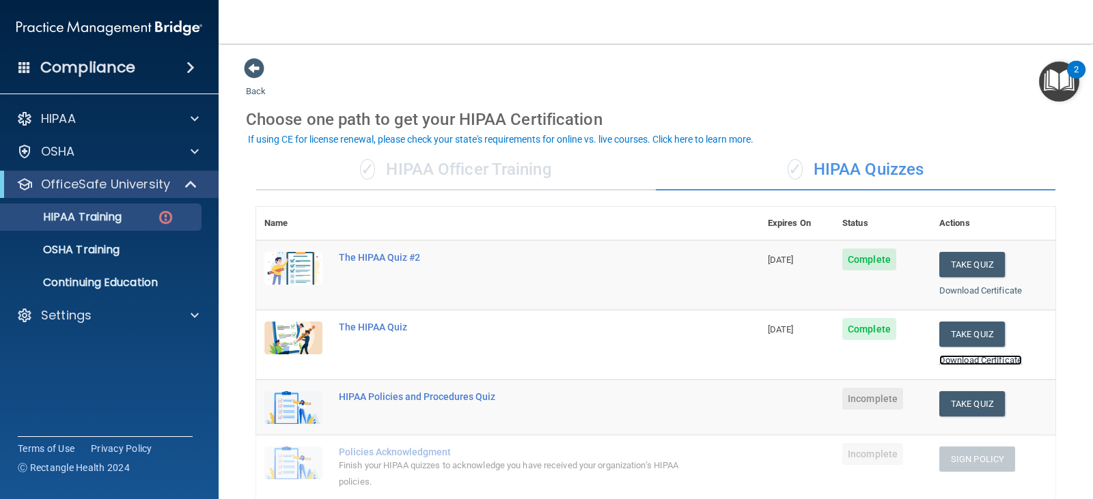
click at [961, 361] on link "Download Certificate" at bounding box center [980, 360] width 83 height 10
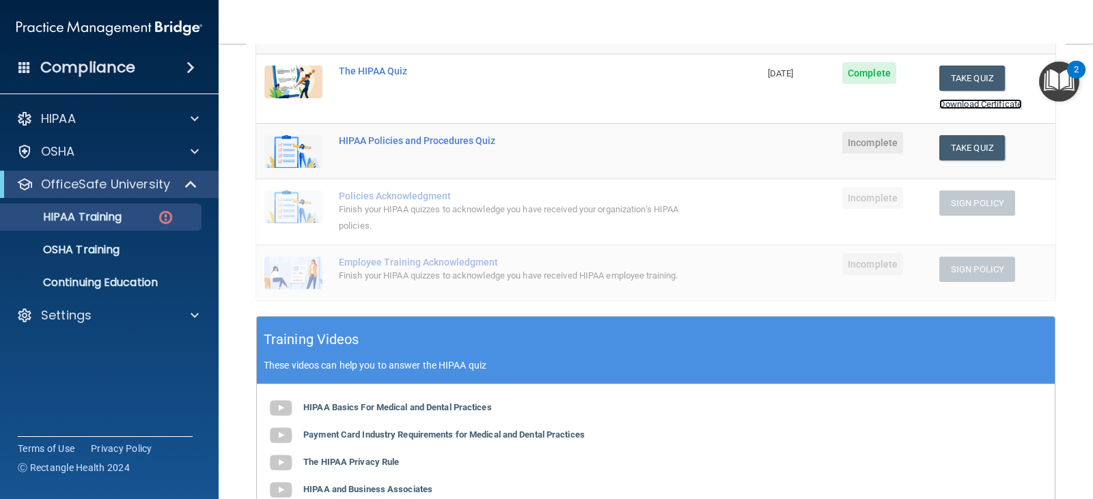
scroll to position [205, 0]
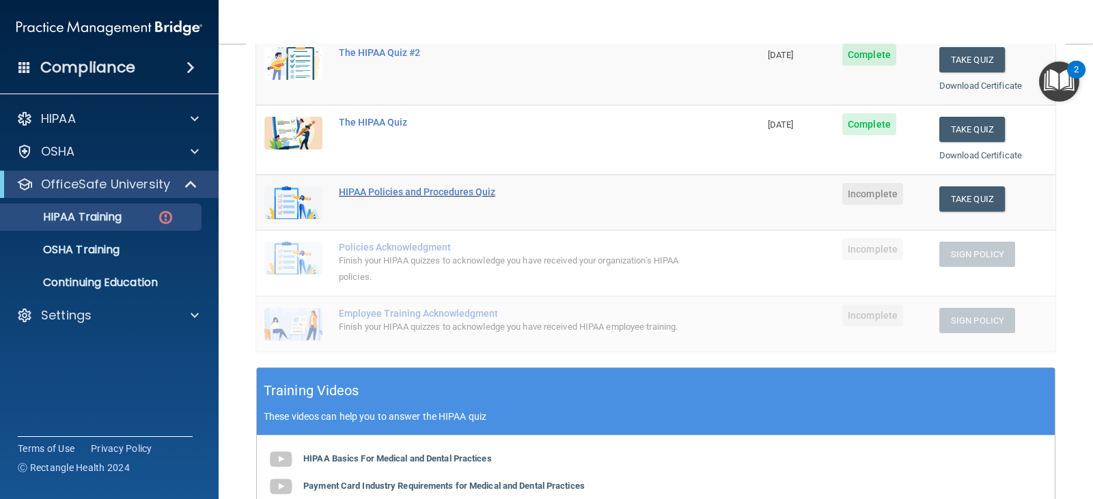
click at [432, 190] on div "HIPAA Policies and Procedures Quiz" at bounding box center [515, 192] width 353 height 11
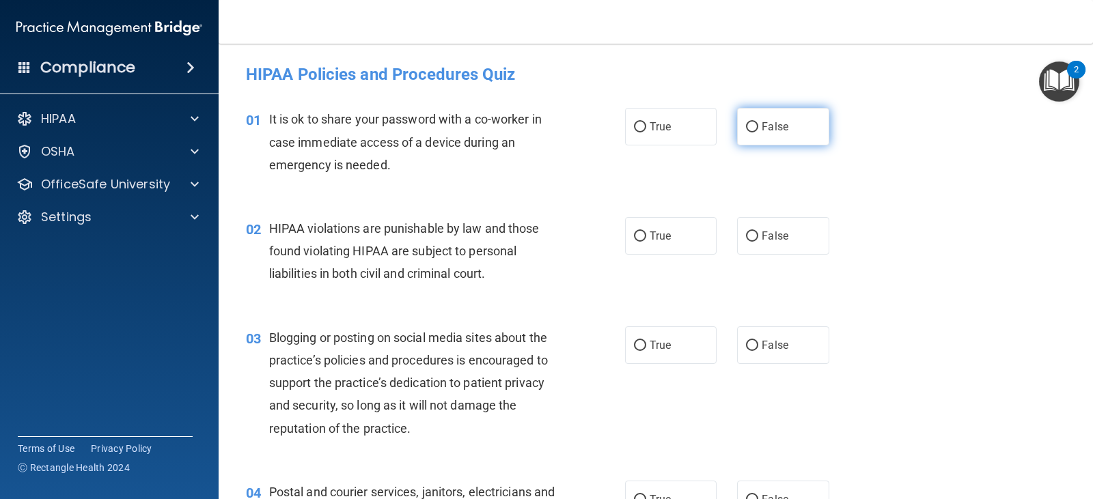
click at [746, 126] on input "False" at bounding box center [752, 127] width 12 height 10
radio input "true"
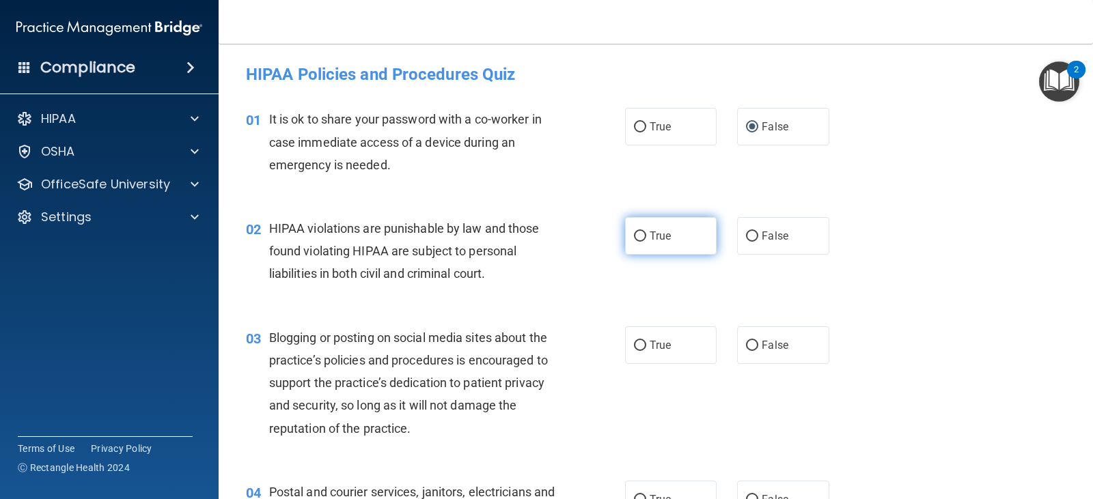
click at [635, 236] on input "True" at bounding box center [640, 237] width 12 height 10
radio input "true"
click at [746, 349] on input "False" at bounding box center [752, 346] width 12 height 10
radio input "true"
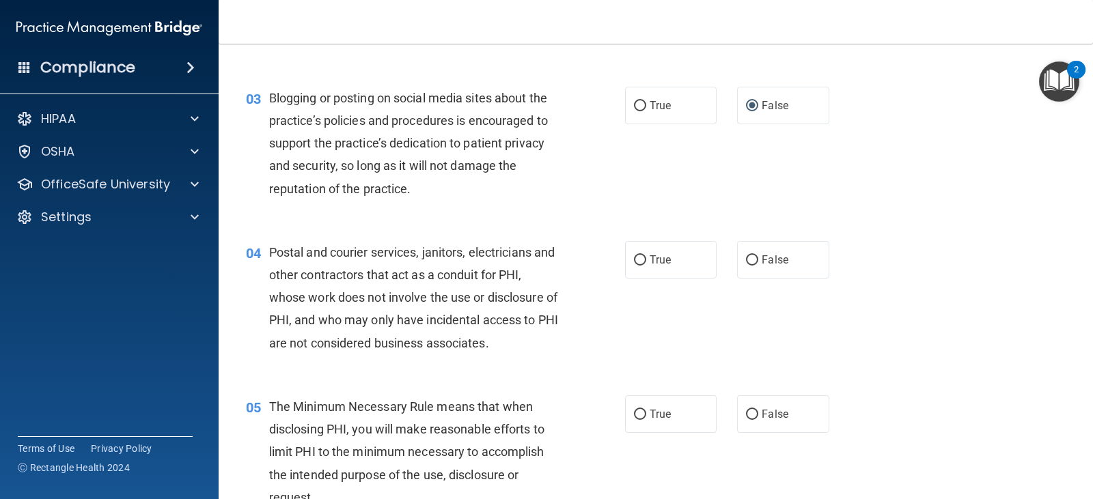
scroll to position [273, 0]
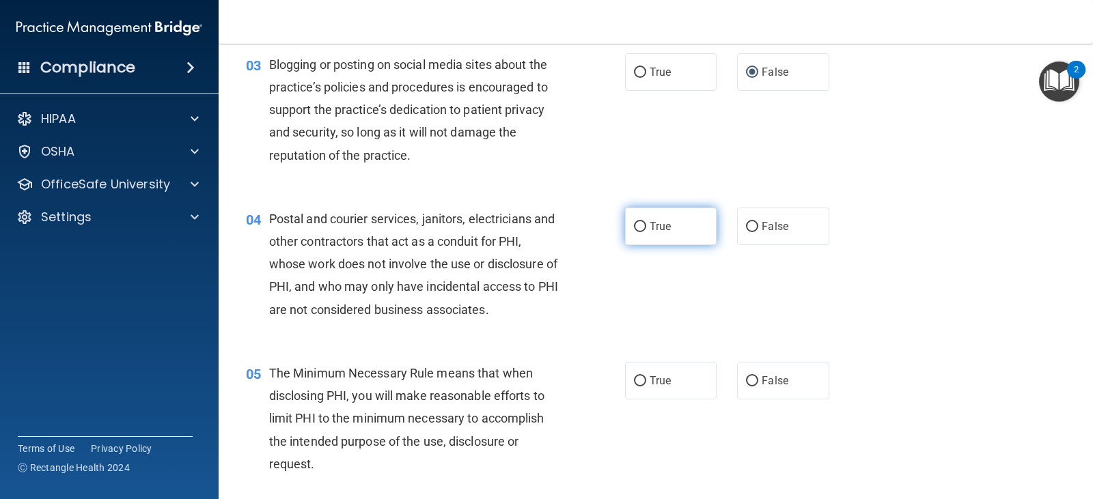
click at [634, 230] on input "True" at bounding box center [640, 227] width 12 height 10
radio input "true"
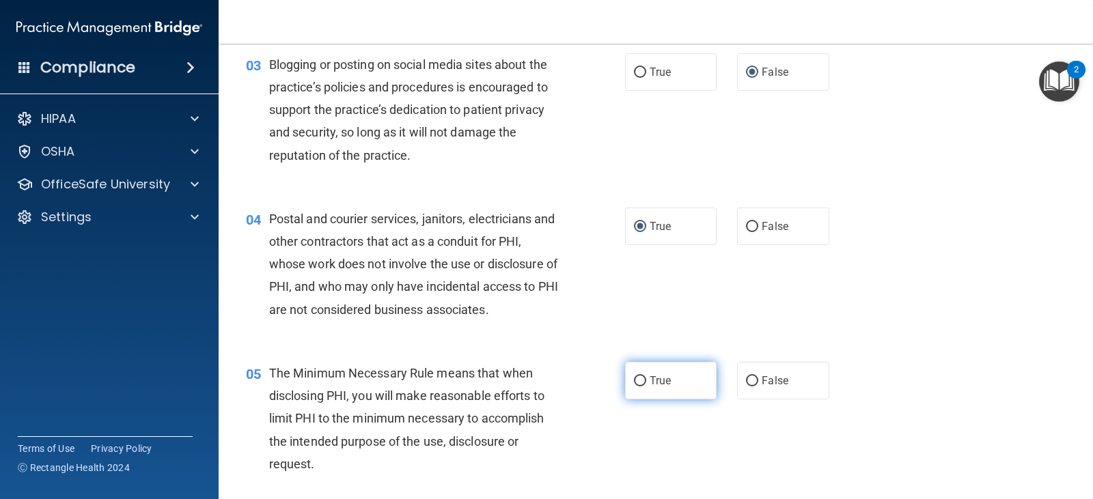
click at [635, 380] on input "True" at bounding box center [640, 381] width 12 height 10
radio input "true"
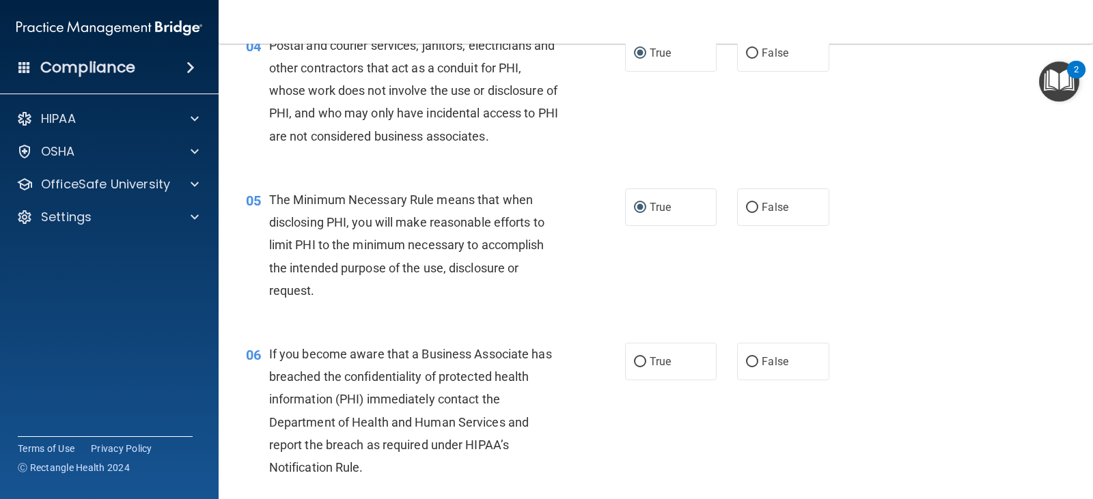
scroll to position [478, 0]
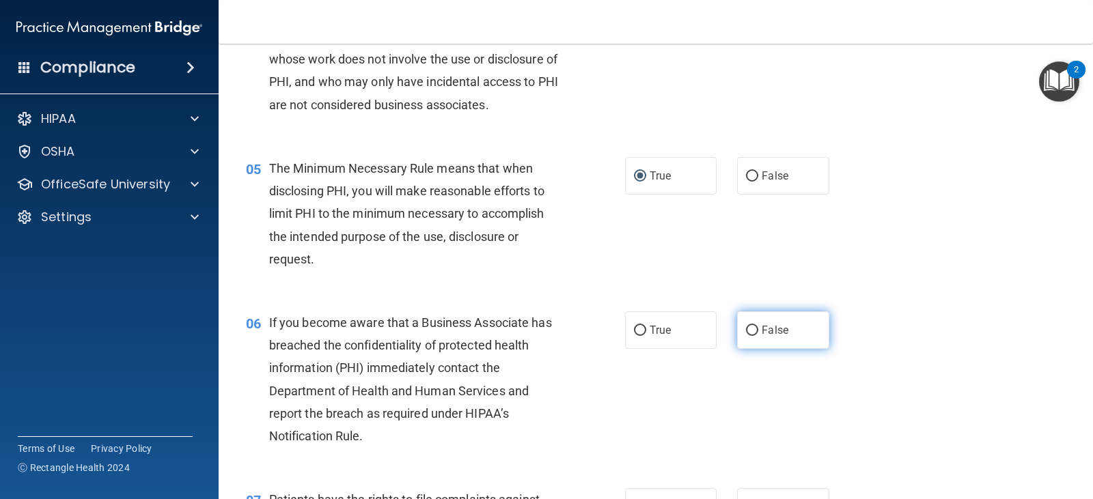
click at [747, 333] on input "False" at bounding box center [752, 331] width 12 height 10
radio input "true"
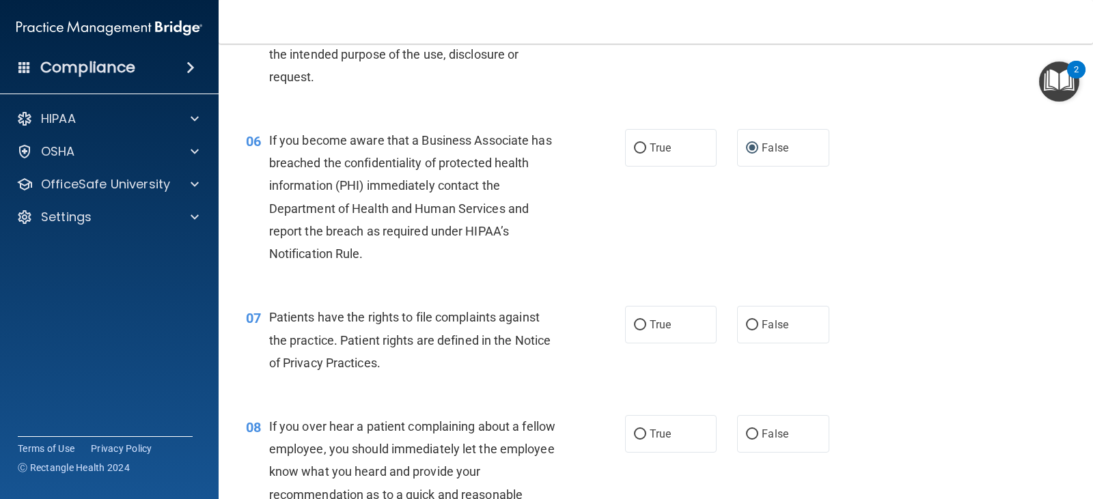
scroll to position [683, 0]
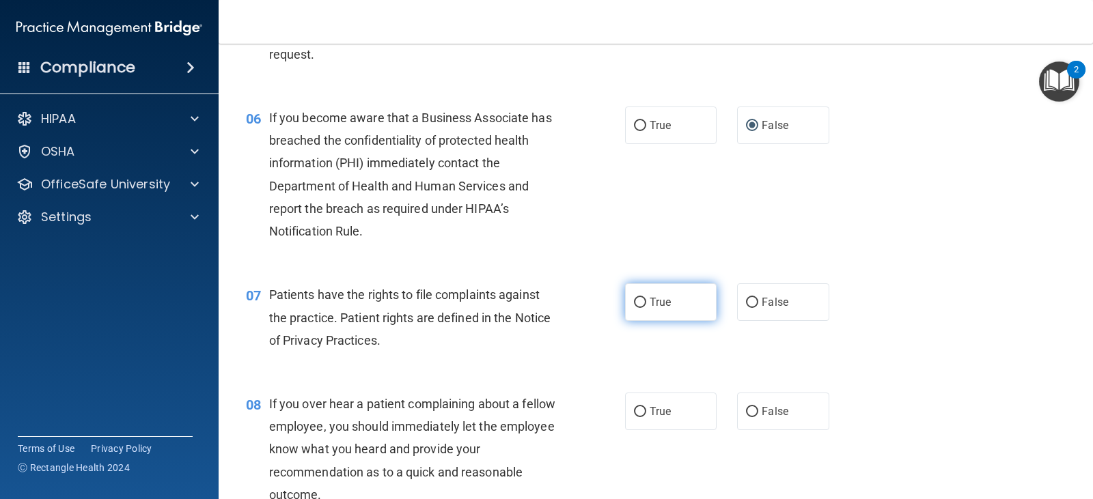
click at [635, 301] on input "True" at bounding box center [640, 303] width 12 height 10
radio input "true"
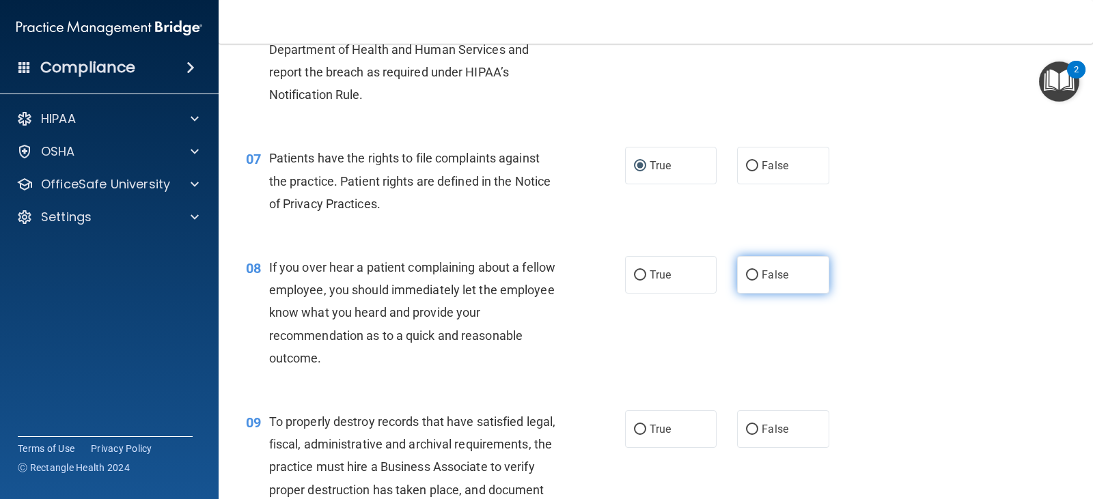
click at [746, 275] on input "False" at bounding box center [752, 276] width 12 height 10
radio input "true"
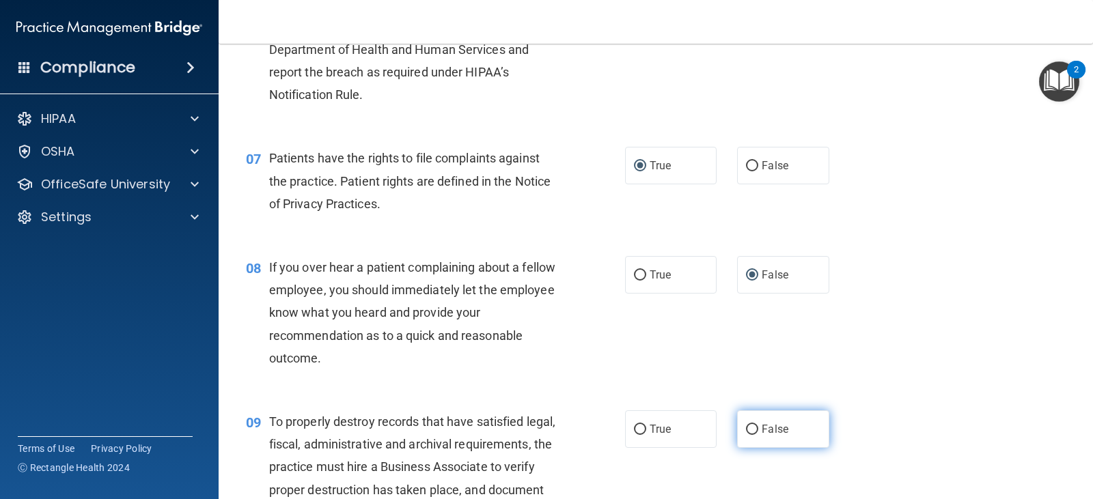
click at [747, 425] on input "False" at bounding box center [752, 430] width 12 height 10
radio input "true"
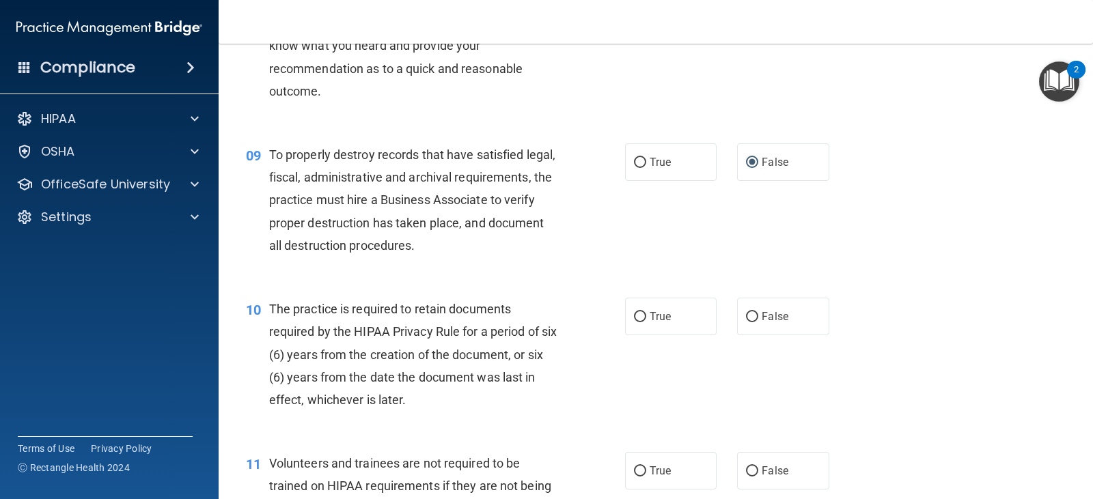
scroll to position [1093, 0]
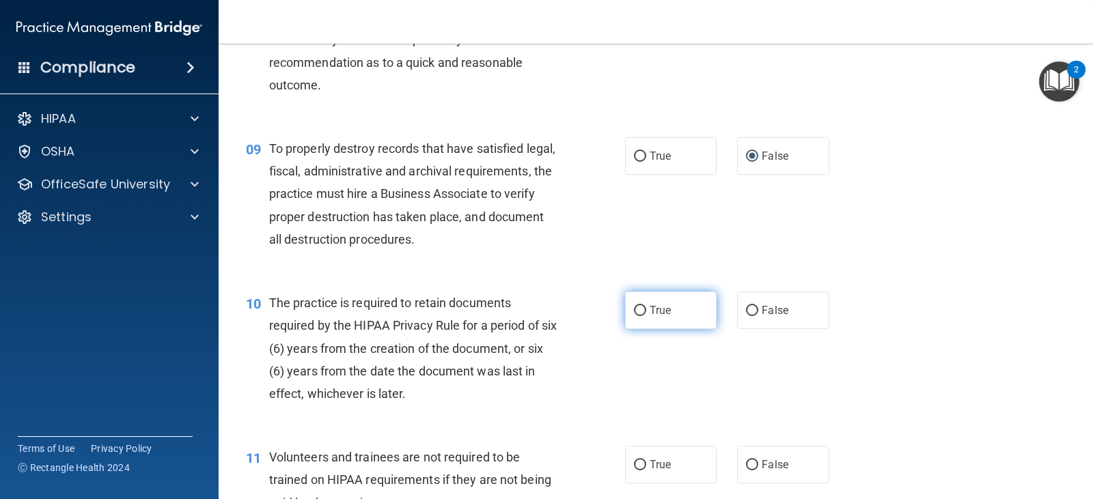
click at [634, 308] on input "True" at bounding box center [640, 311] width 12 height 10
radio input "true"
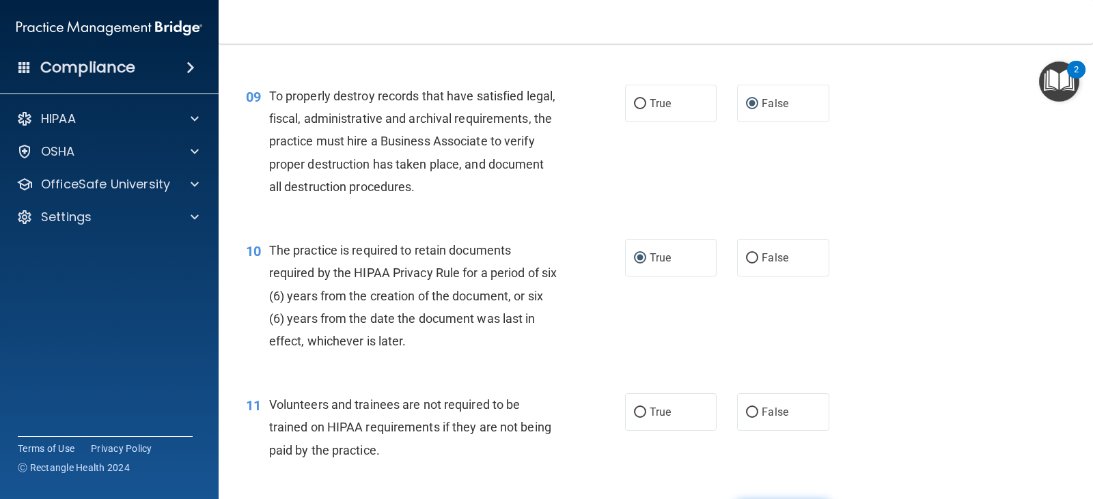
scroll to position [1298, 0]
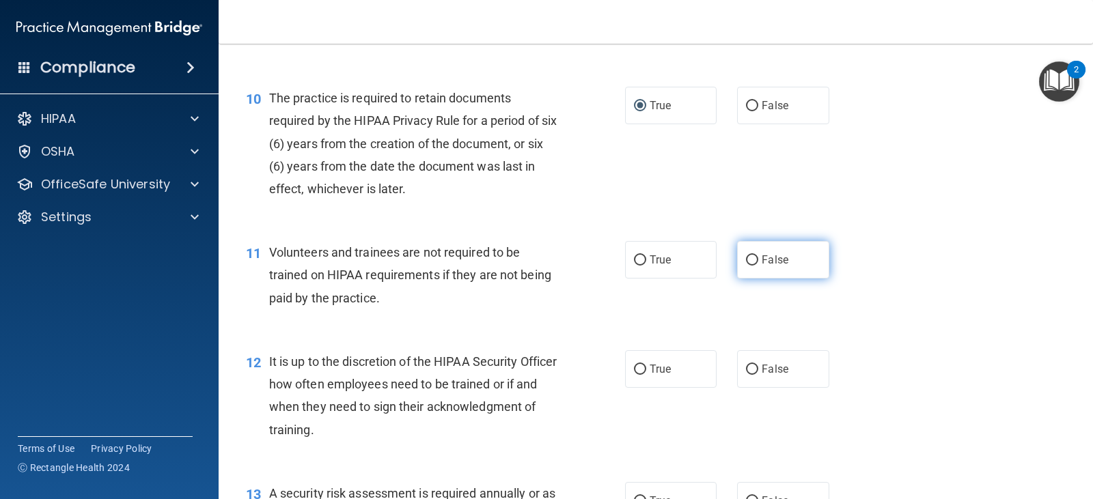
click at [747, 256] on input "False" at bounding box center [752, 261] width 12 height 10
radio input "true"
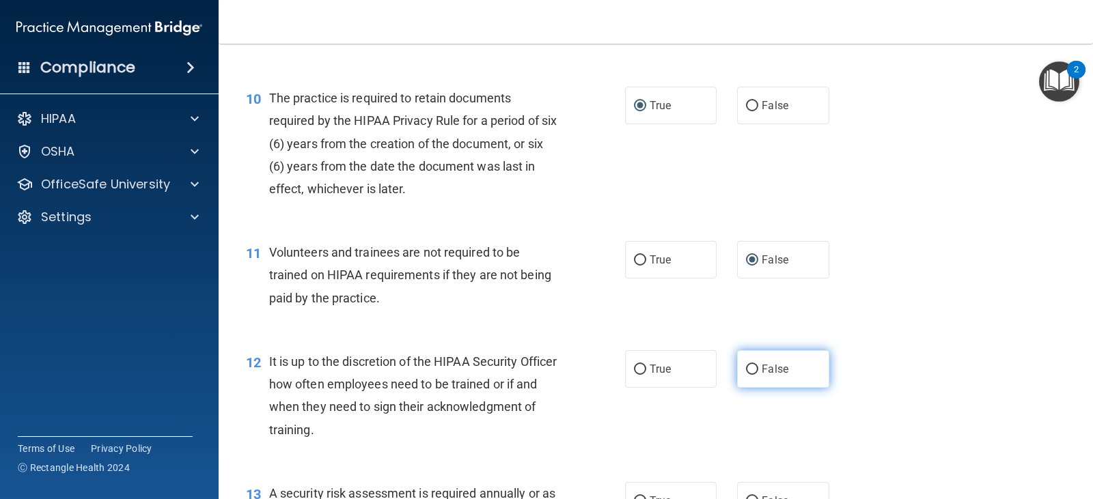
click at [746, 368] on input "False" at bounding box center [752, 370] width 12 height 10
radio input "true"
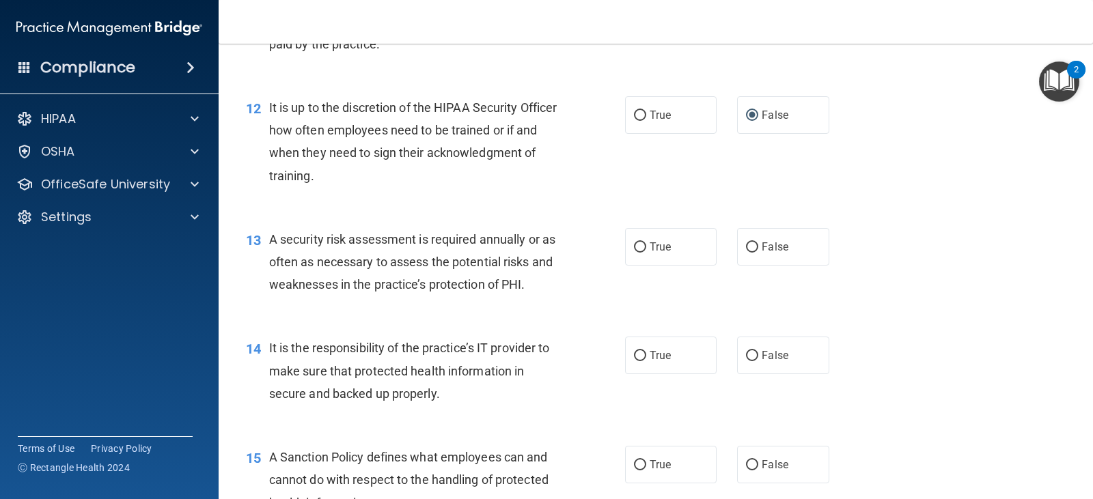
scroll to position [1572, 0]
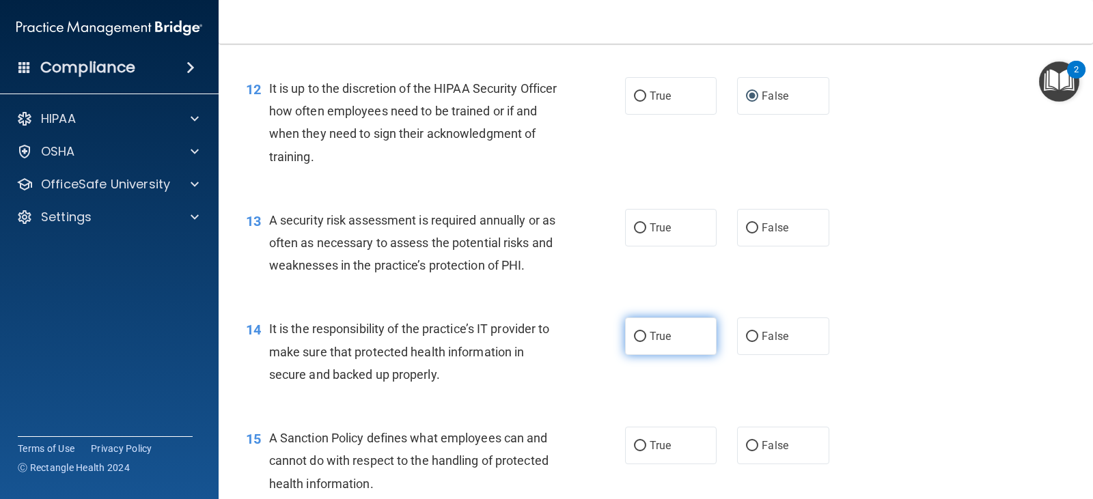
click at [634, 336] on input "True" at bounding box center [640, 337] width 12 height 10
radio input "true"
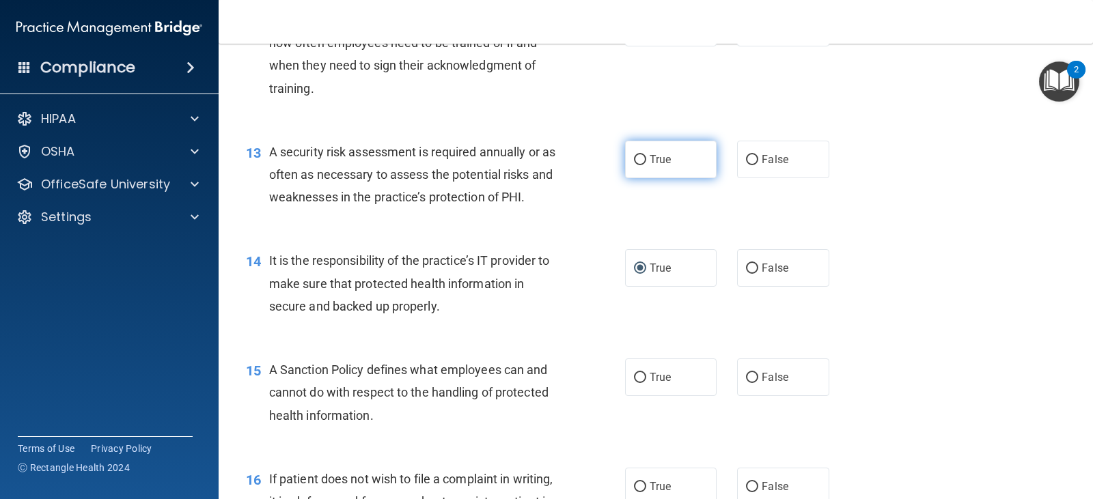
click at [627, 159] on label "True" at bounding box center [671, 160] width 92 height 38
click at [634, 159] on input "True" at bounding box center [640, 160] width 12 height 10
radio input "true"
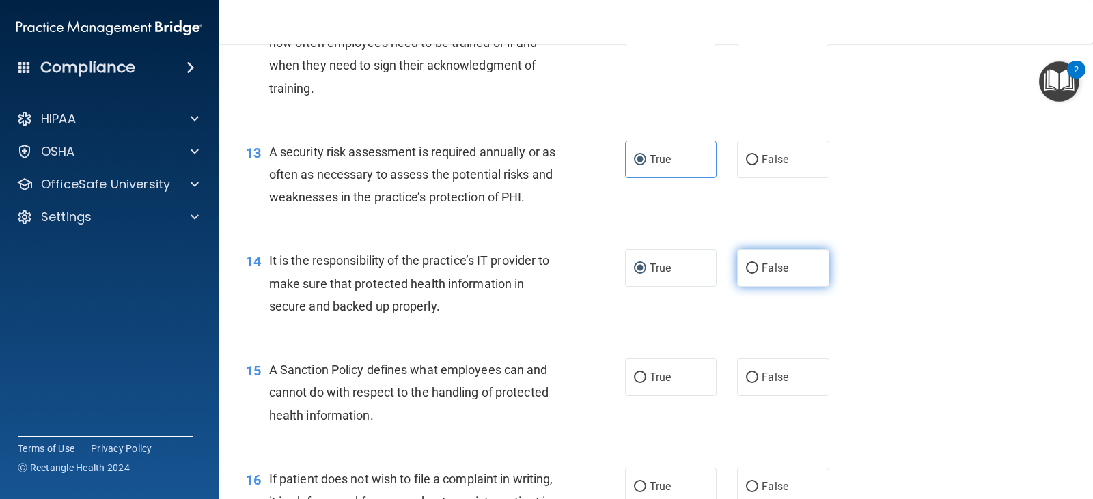
click at [746, 266] on input "False" at bounding box center [752, 269] width 12 height 10
radio input "true"
radio input "false"
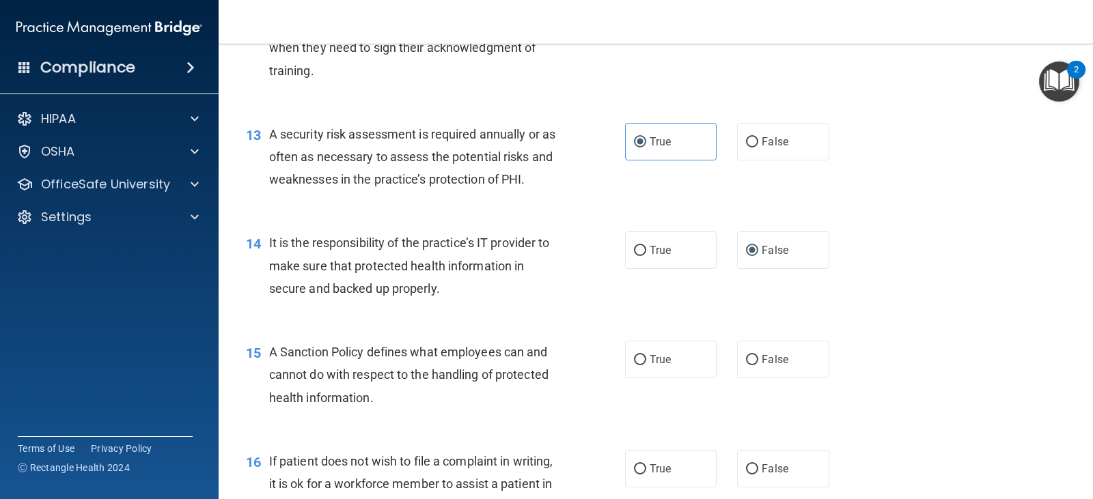
scroll to position [1708, 0]
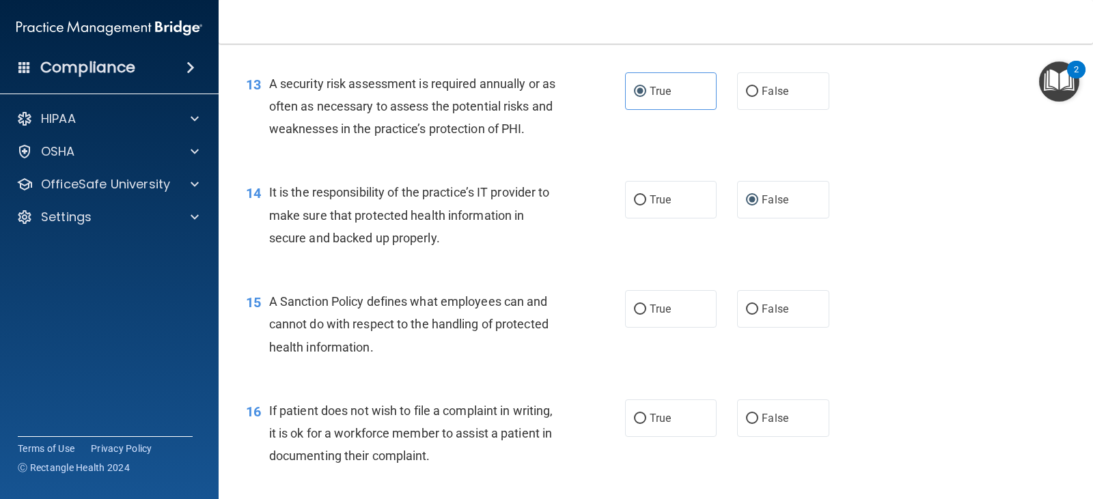
drag, startPoint x: 743, startPoint y: 306, endPoint x: 856, endPoint y: 348, distance: 120.2
click at [746, 306] on input "False" at bounding box center [752, 310] width 12 height 10
radio input "true"
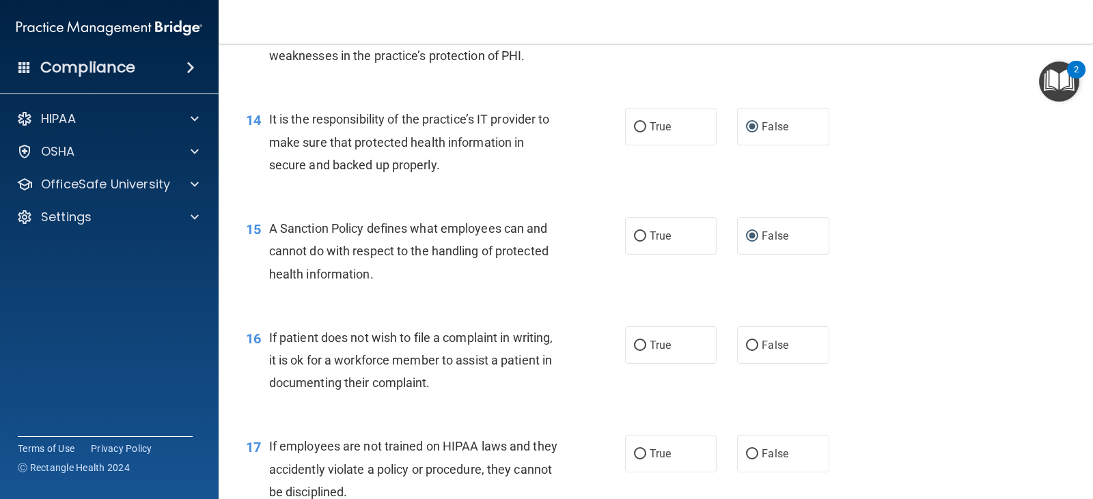
scroll to position [1913, 0]
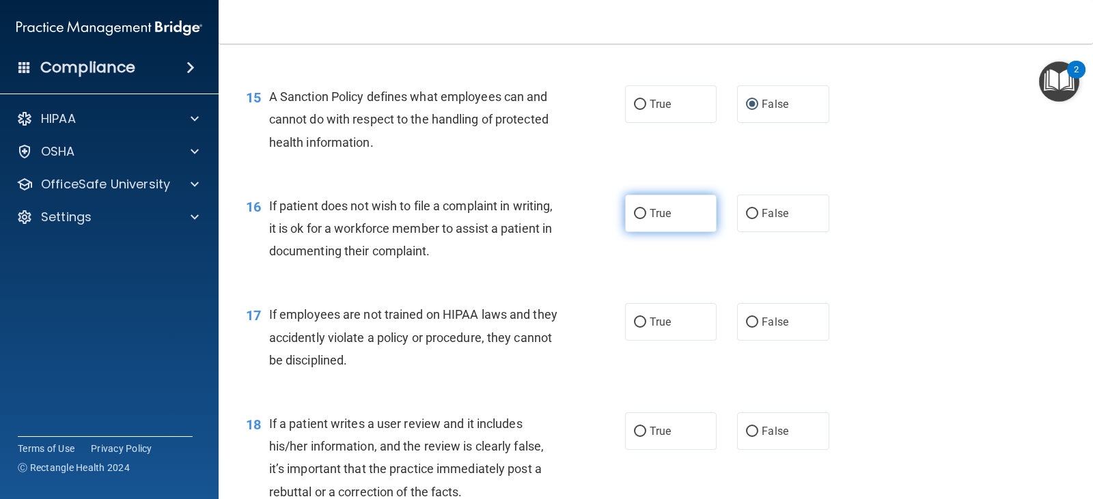
click at [634, 211] on input "True" at bounding box center [640, 214] width 12 height 10
radio input "true"
click at [746, 321] on input "False" at bounding box center [752, 323] width 12 height 10
radio input "true"
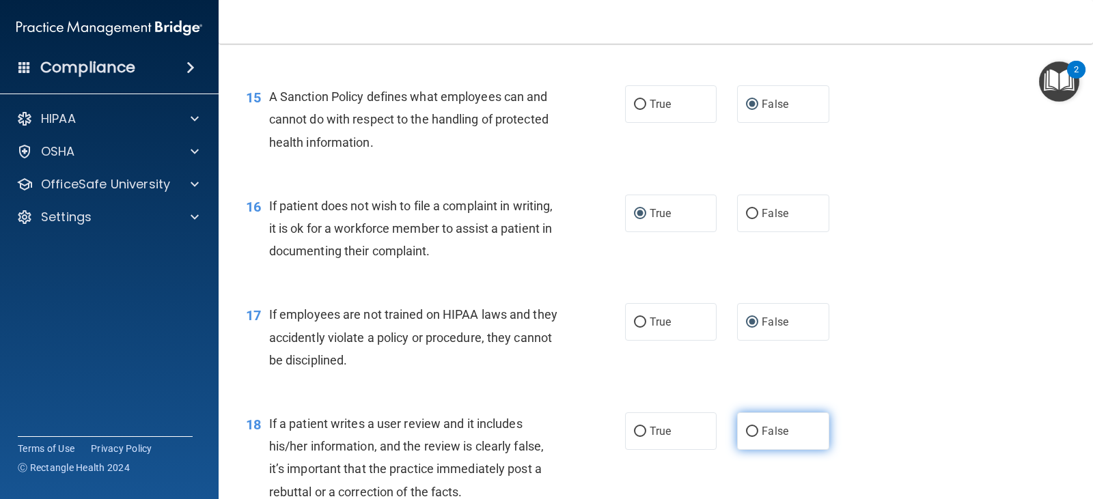
click at [748, 433] on input "False" at bounding box center [752, 432] width 12 height 10
radio input "true"
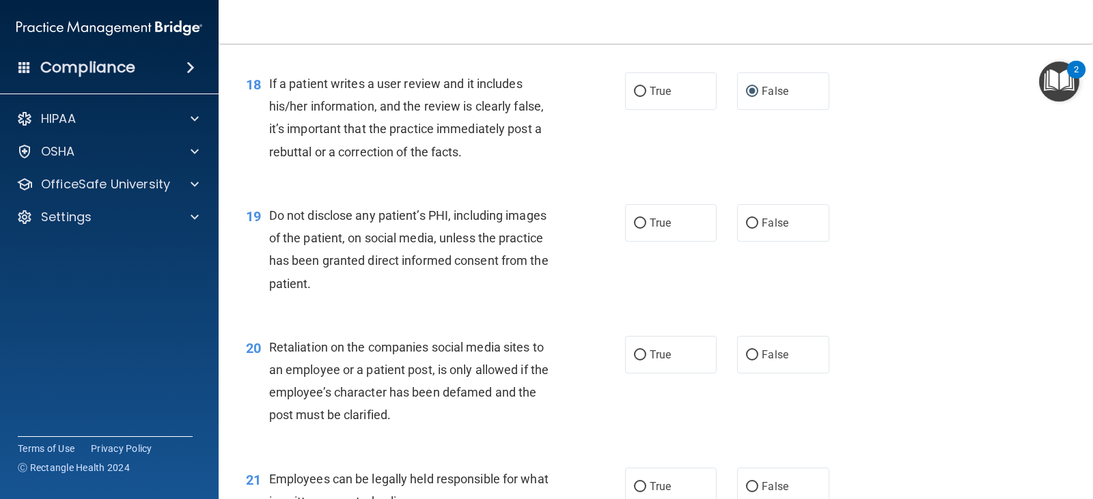
scroll to position [2255, 0]
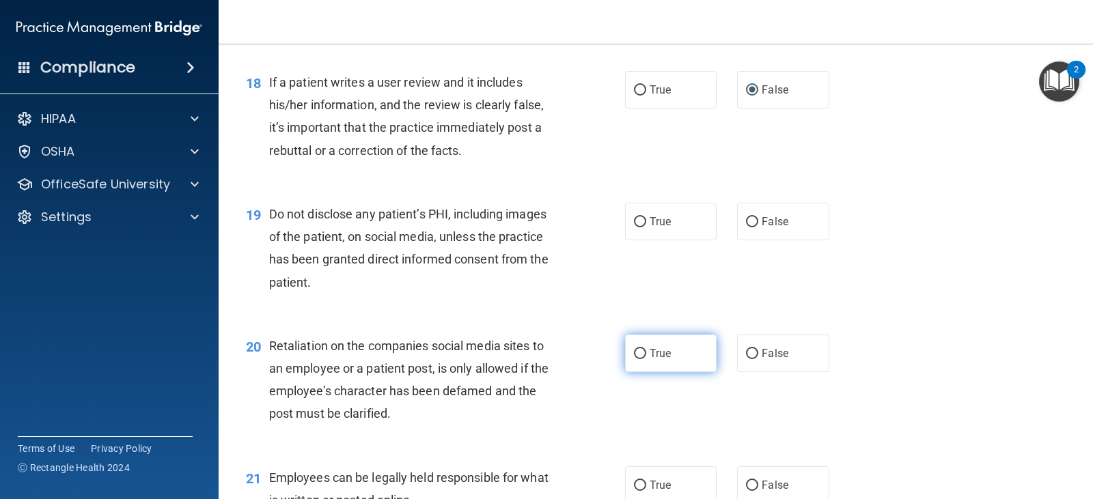
drag, startPoint x: 634, startPoint y: 354, endPoint x: 715, endPoint y: 352, distance: 80.7
click at [634, 354] on input "True" at bounding box center [640, 354] width 12 height 10
radio input "true"
drag, startPoint x: 635, startPoint y: 228, endPoint x: 637, endPoint y: 258, distance: 30.8
click at [635, 228] on label "True" at bounding box center [671, 222] width 92 height 38
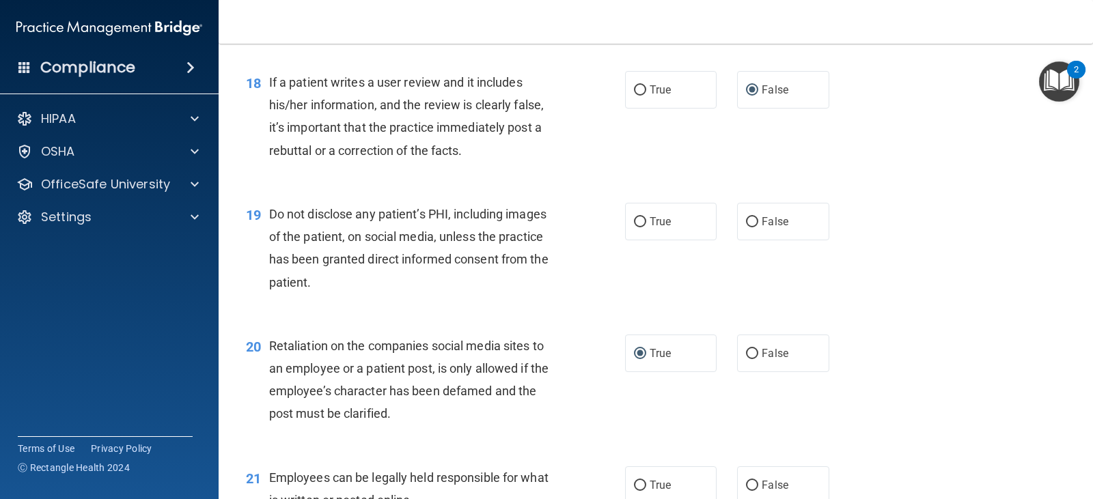
click at [635, 228] on input "True" at bounding box center [640, 222] width 12 height 10
radio input "true"
click at [754, 351] on label "False" at bounding box center [783, 354] width 92 height 38
click at [754, 351] on input "False" at bounding box center [752, 354] width 12 height 10
radio input "true"
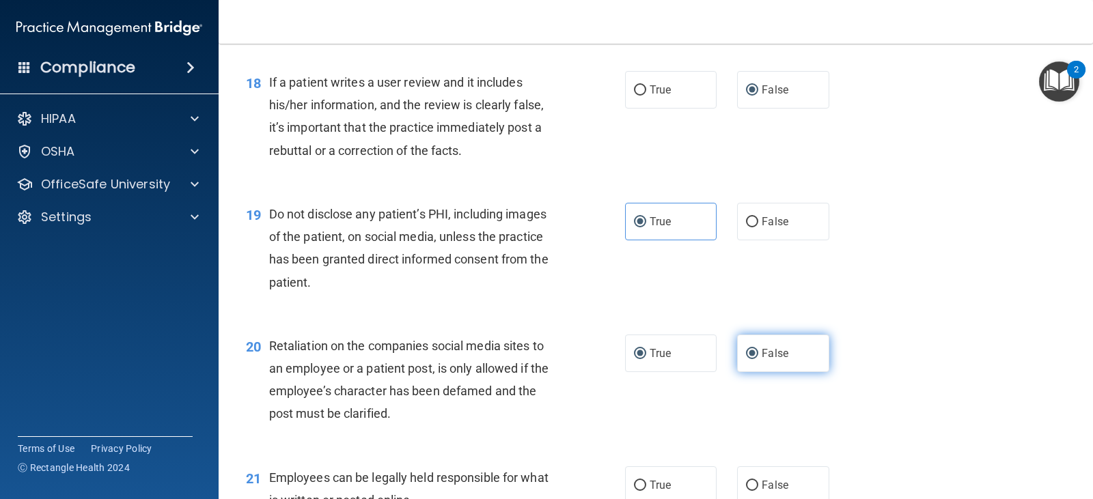
radio input "false"
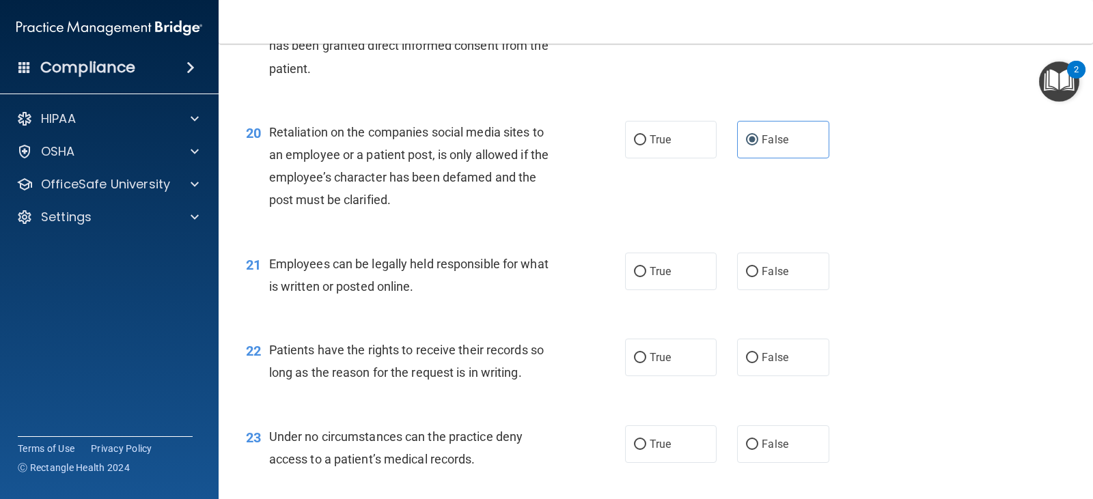
scroll to position [2460, 0]
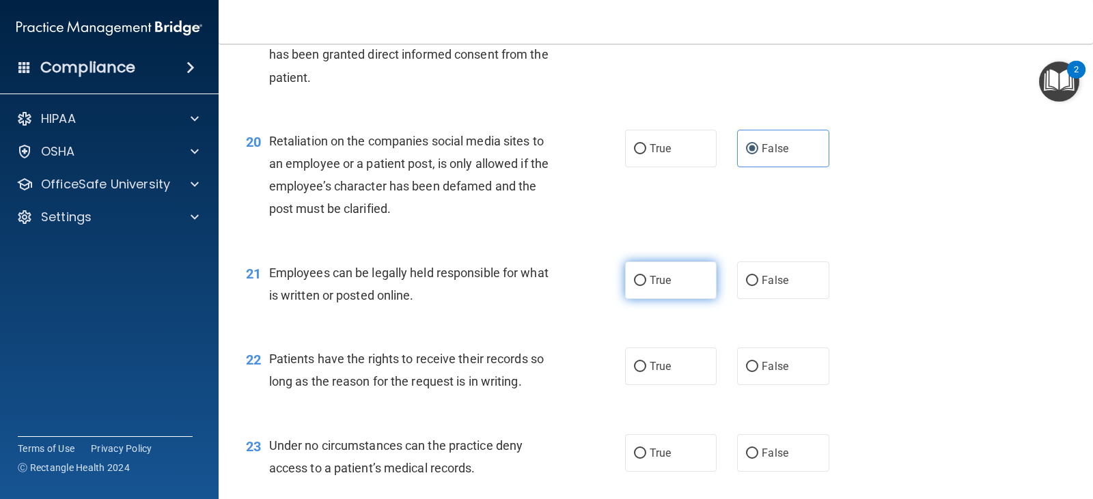
click at [634, 279] on input "True" at bounding box center [640, 281] width 12 height 10
radio input "true"
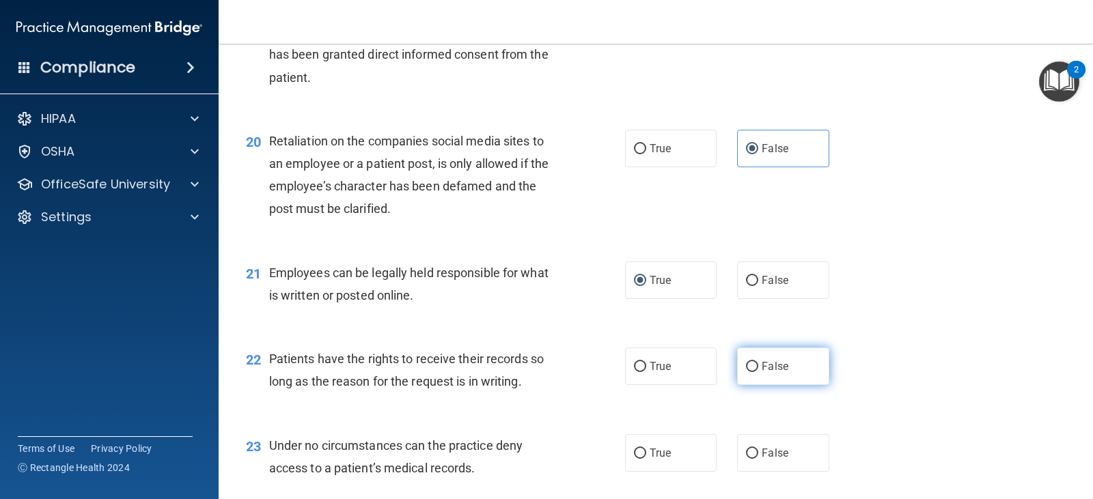
click at [746, 363] on input "False" at bounding box center [752, 367] width 12 height 10
radio input "true"
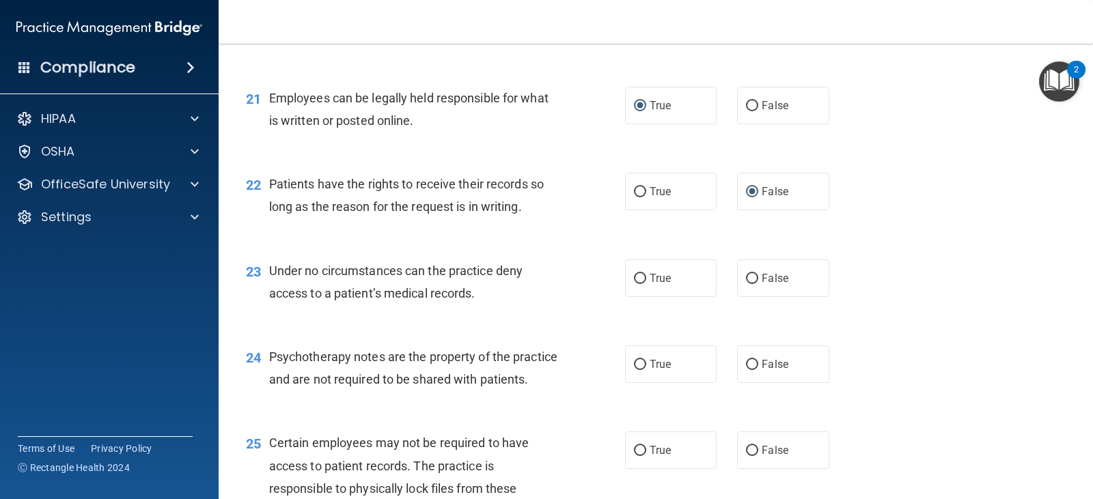
scroll to position [2665, 0]
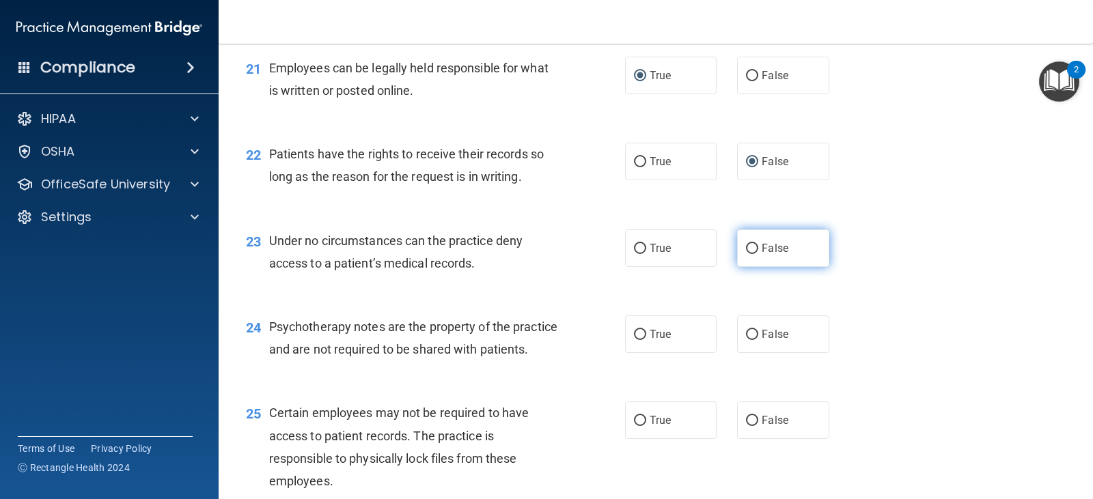
click at [747, 247] on input "False" at bounding box center [752, 249] width 12 height 10
radio input "true"
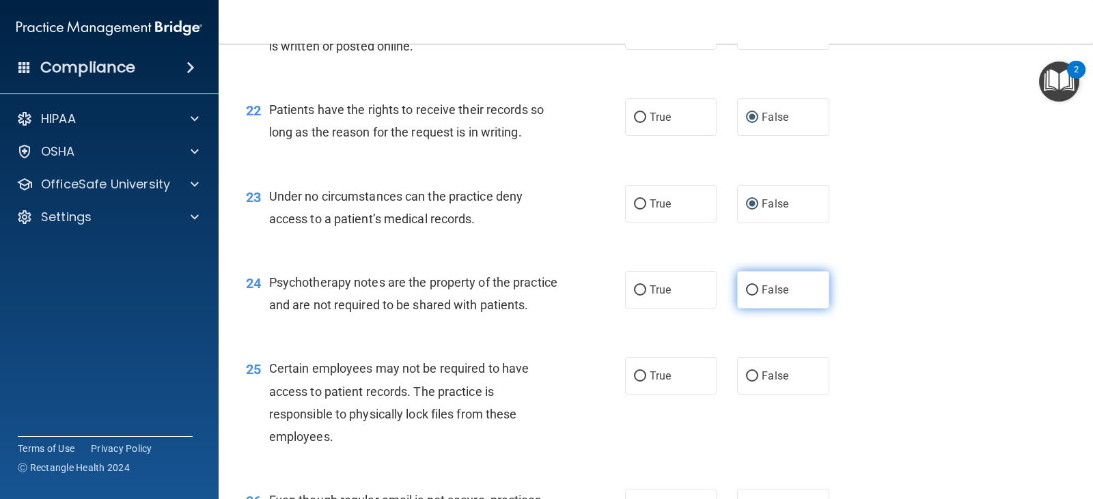
scroll to position [2733, 0]
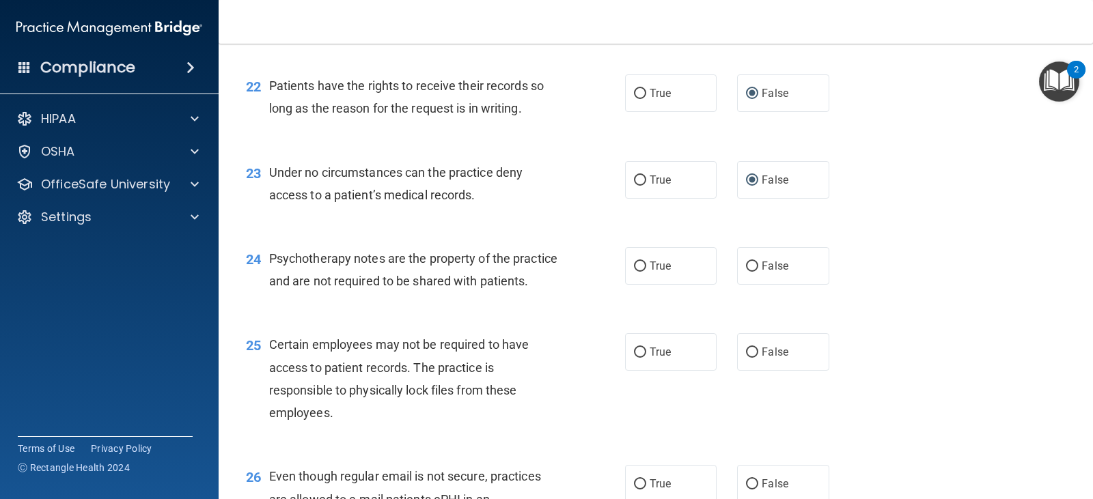
drag, startPoint x: 744, startPoint y: 335, endPoint x: 861, endPoint y: 301, distance: 121.5
click at [861, 301] on div "24 Psychotherapy notes are the property of the practice and are not required to…" at bounding box center [656, 273] width 840 height 86
click at [639, 264] on input "True" at bounding box center [640, 267] width 12 height 10
radio input "true"
drag, startPoint x: 636, startPoint y: 375, endPoint x: 699, endPoint y: 373, distance: 62.9
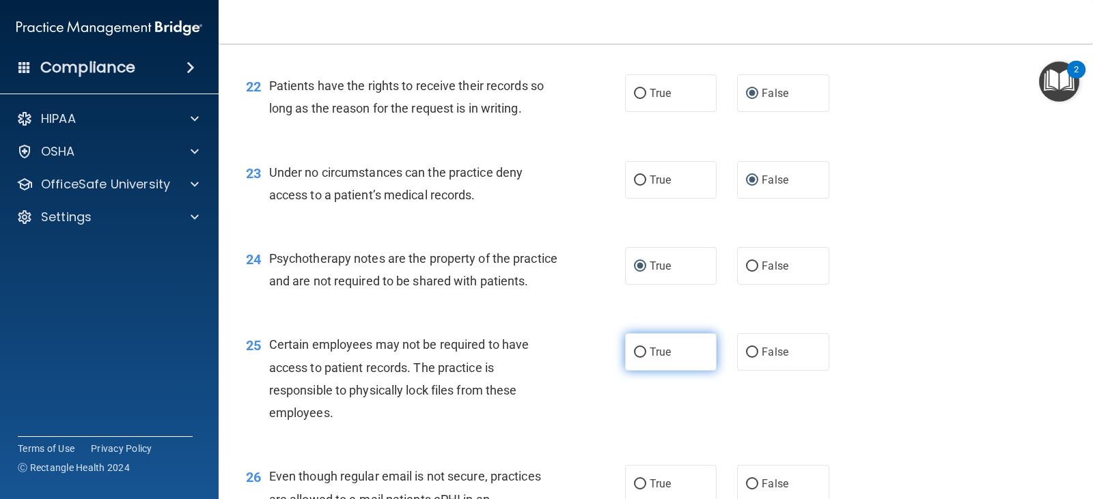
click at [636, 358] on input "True" at bounding box center [640, 353] width 12 height 10
radio input "true"
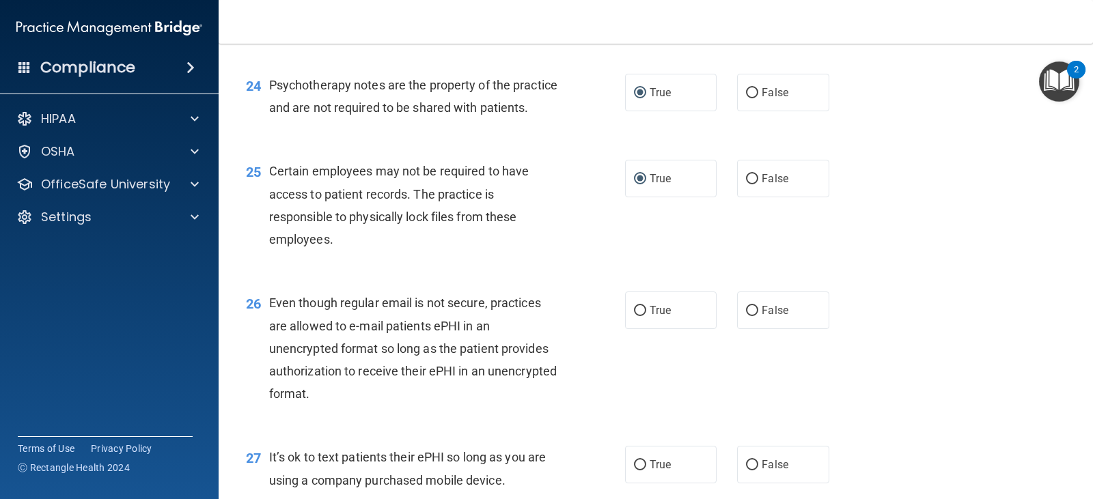
scroll to position [2938, 0]
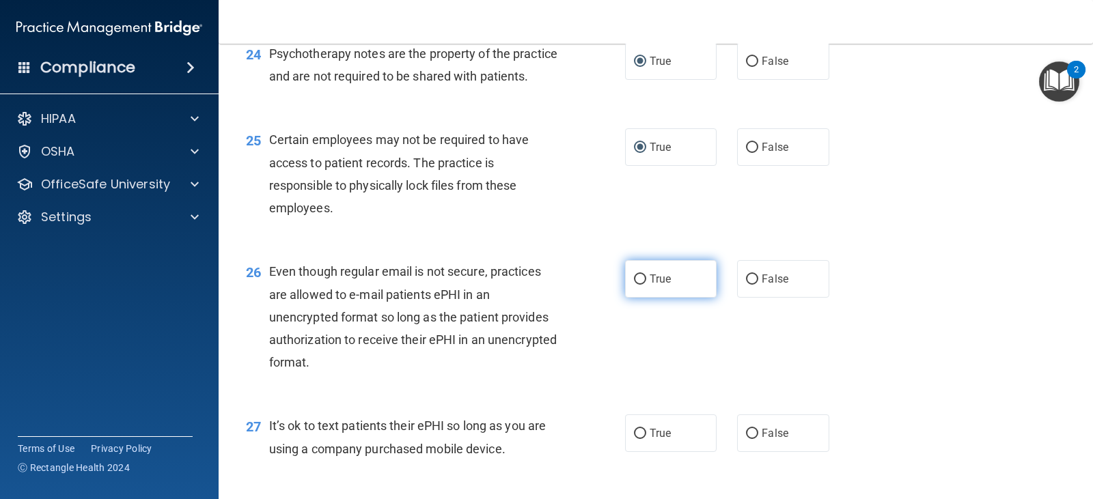
click at [636, 285] on input "True" at bounding box center [640, 280] width 12 height 10
radio input "true"
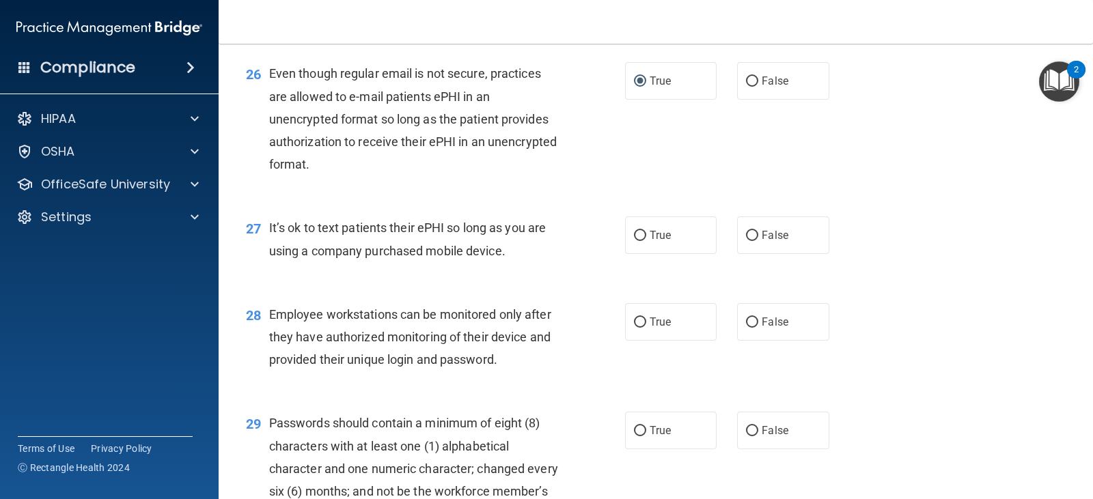
scroll to position [3143, 0]
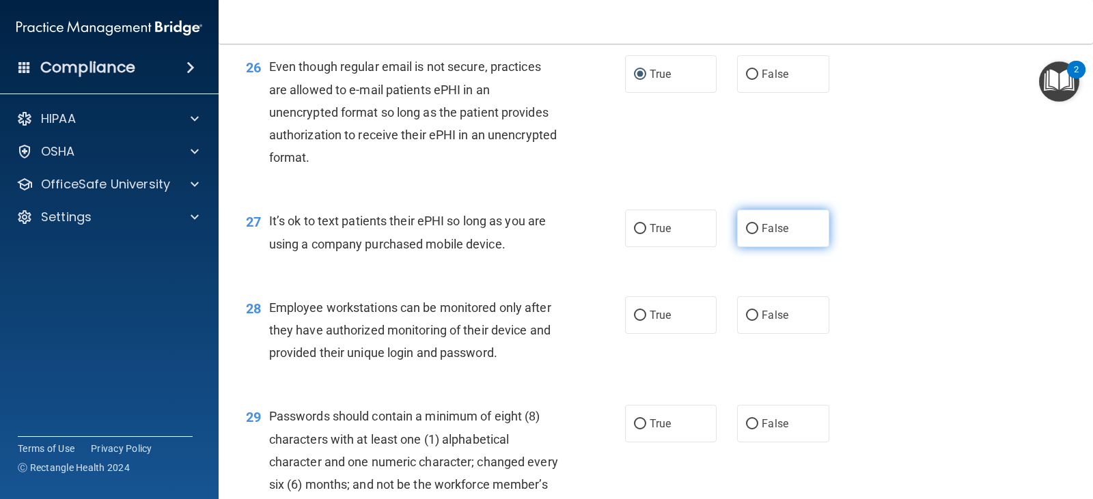
click at [746, 234] on input "False" at bounding box center [752, 229] width 12 height 10
radio input "true"
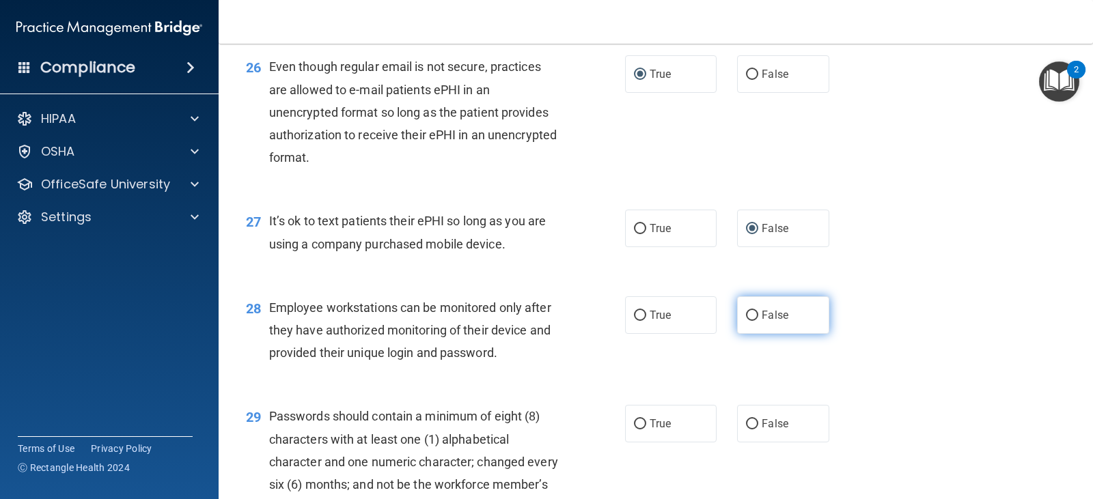
click at [746, 321] on input "False" at bounding box center [752, 316] width 12 height 10
radio input "true"
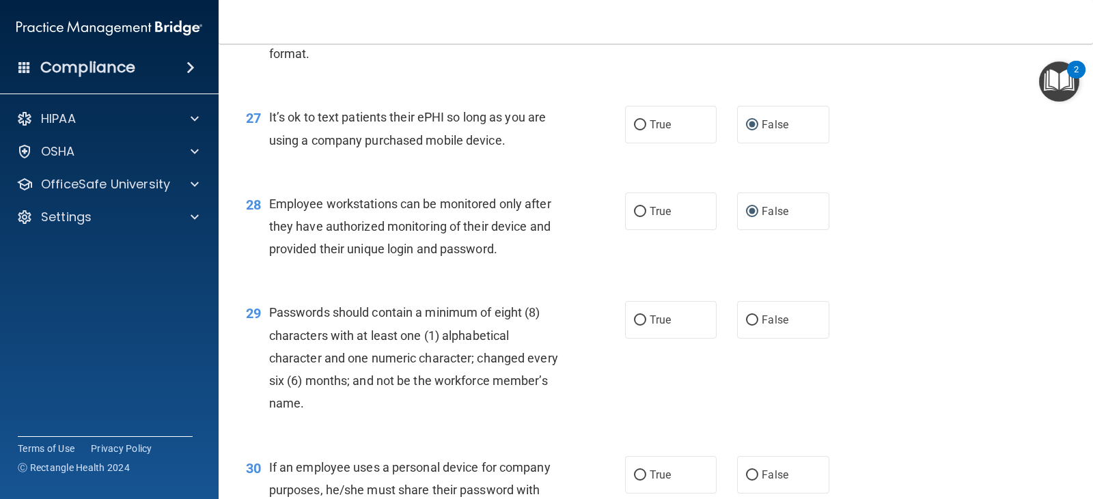
scroll to position [3280, 0]
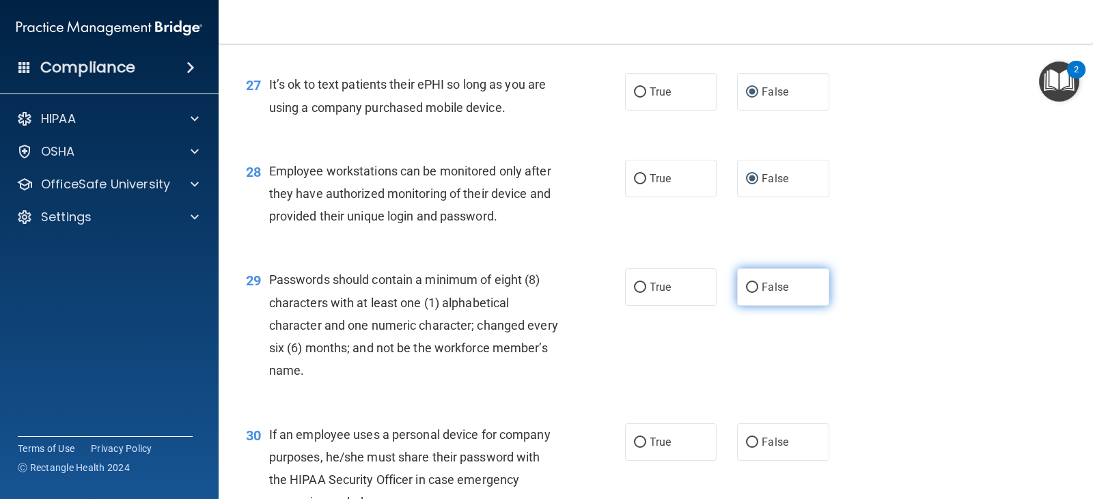
drag, startPoint x: 635, startPoint y: 312, endPoint x: 737, endPoint y: 322, distance: 102.3
click at [635, 293] on input "True" at bounding box center [640, 288] width 12 height 10
radio input "true"
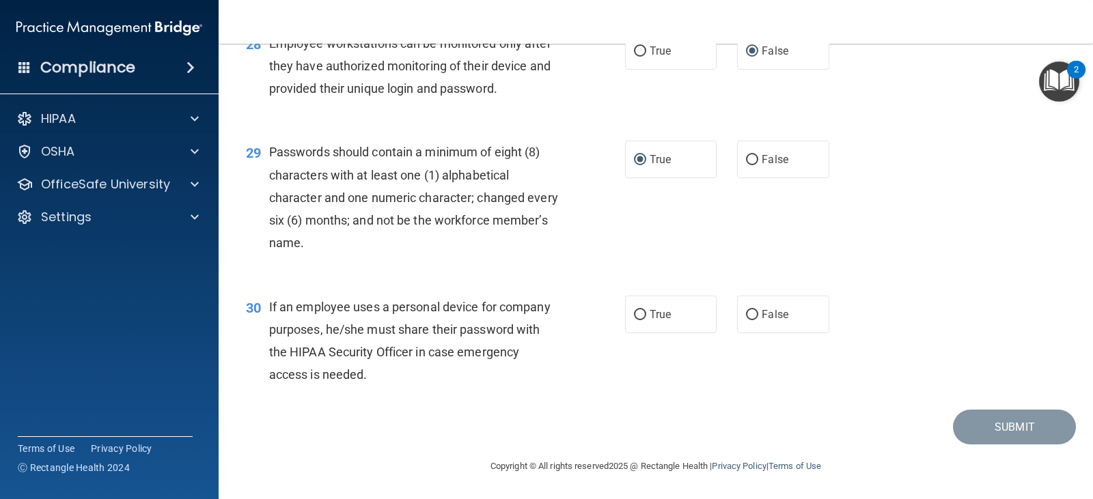
scroll to position [3416, 0]
drag, startPoint x: 747, startPoint y: 329, endPoint x: 861, endPoint y: 338, distance: 114.4
click at [747, 320] on input "False" at bounding box center [752, 315] width 12 height 10
radio input "true"
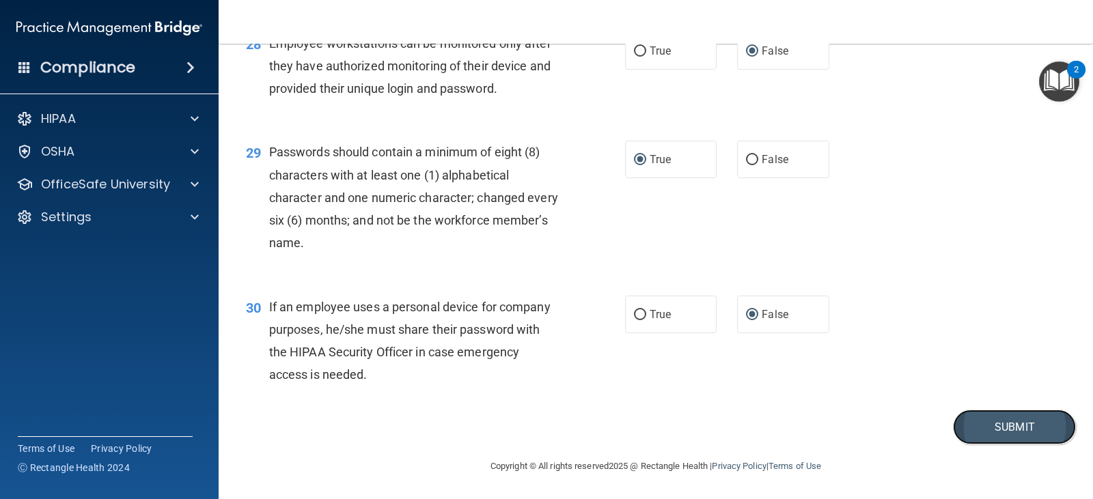
click at [957, 420] on button "Submit" at bounding box center [1014, 427] width 123 height 35
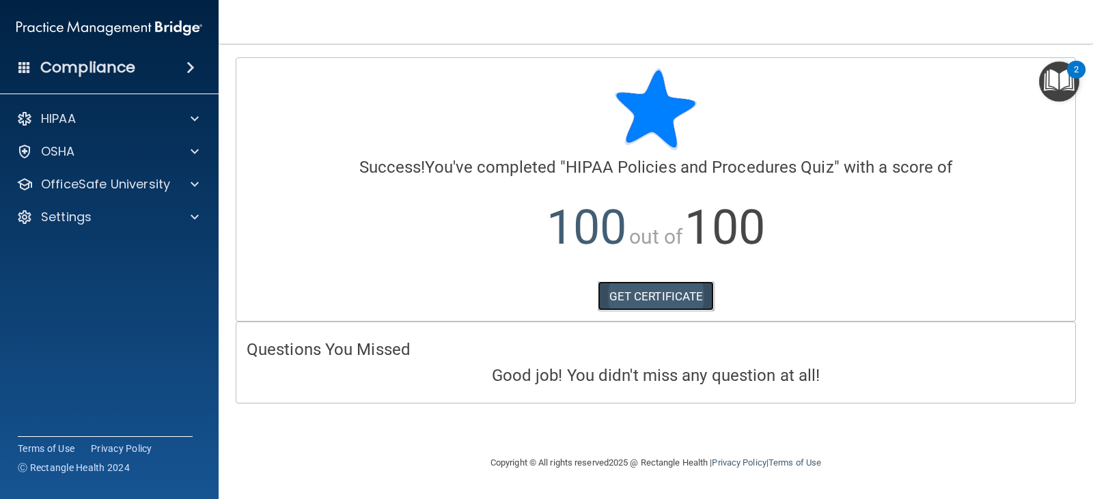
click at [650, 294] on link "GET CERTIFICATE" at bounding box center [656, 297] width 117 height 30
